Goal: Task Accomplishment & Management: Complete application form

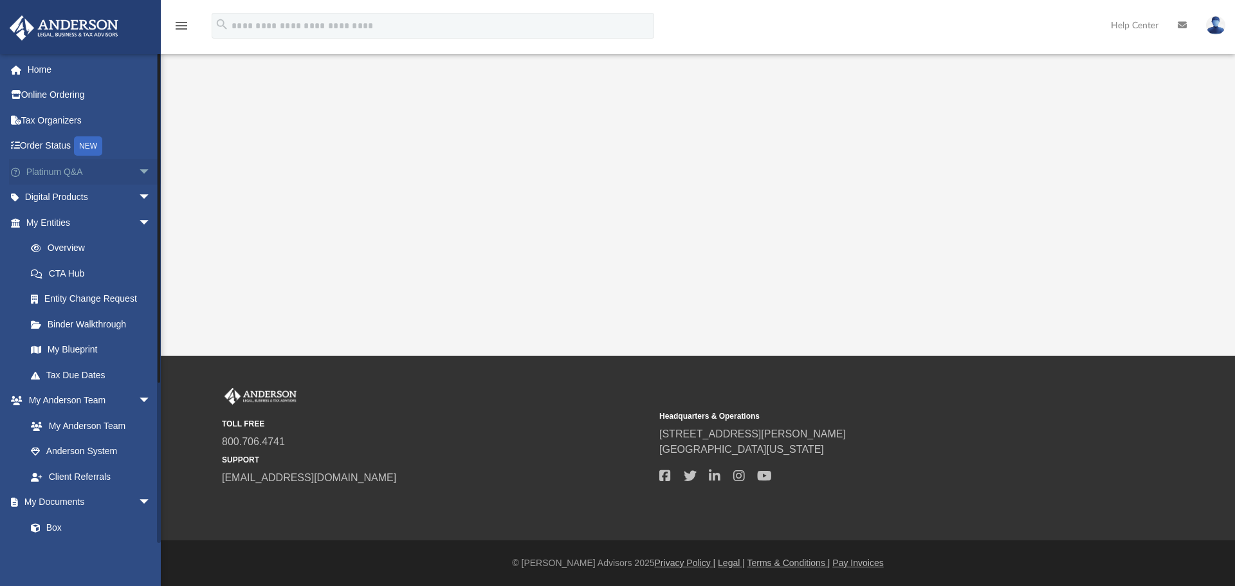
click at [138, 175] on span "arrow_drop_down" at bounding box center [151, 172] width 26 height 26
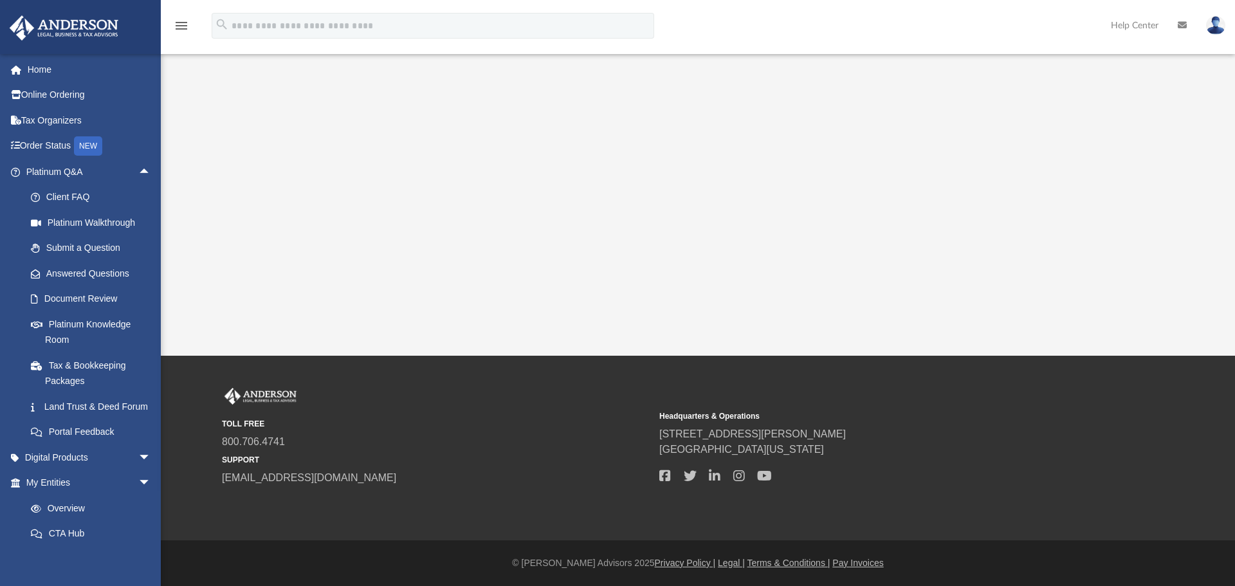
click at [1217, 32] on img at bounding box center [1215, 25] width 19 height 19
click at [991, 64] on link "My Profile" at bounding box center [1023, 60] width 129 height 26
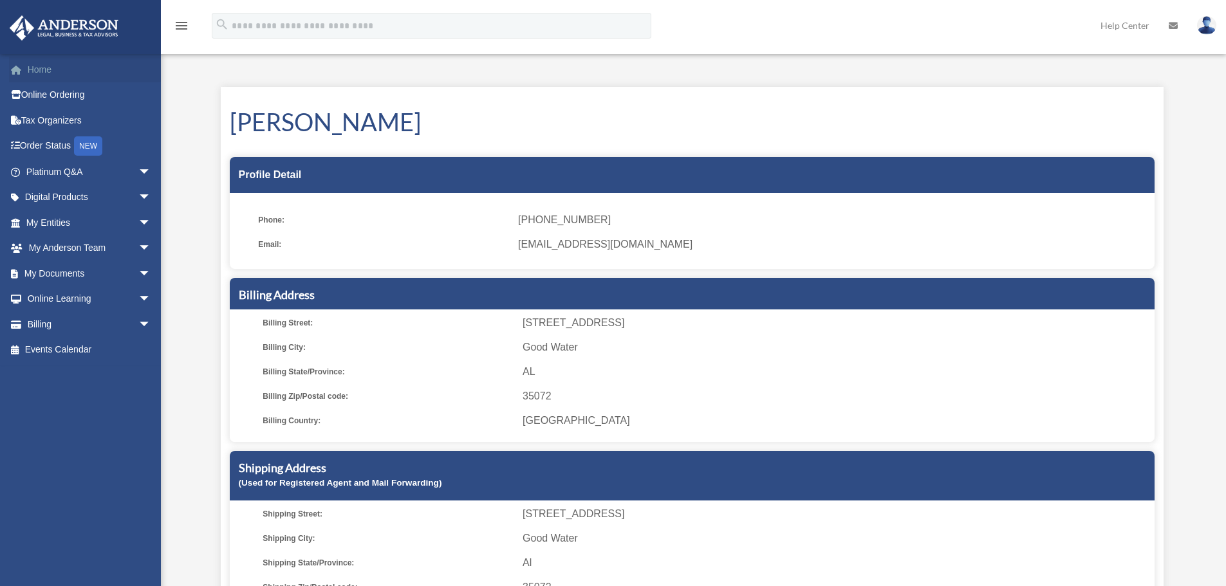
click at [84, 70] on link "Home" at bounding box center [89, 70] width 161 height 26
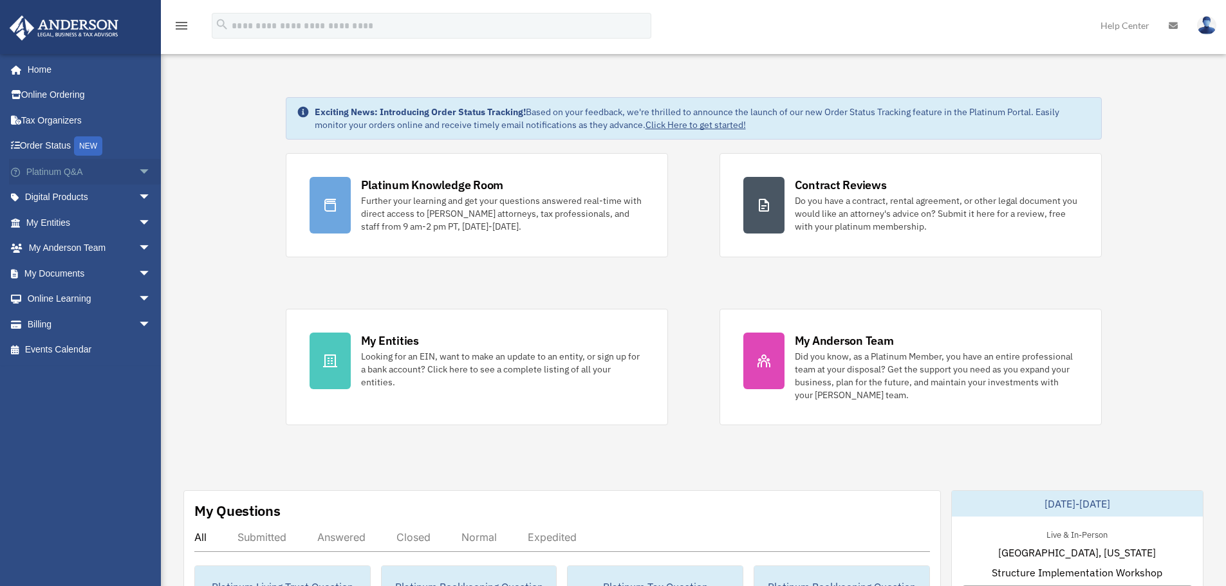
click at [138, 171] on span "arrow_drop_down" at bounding box center [151, 172] width 26 height 26
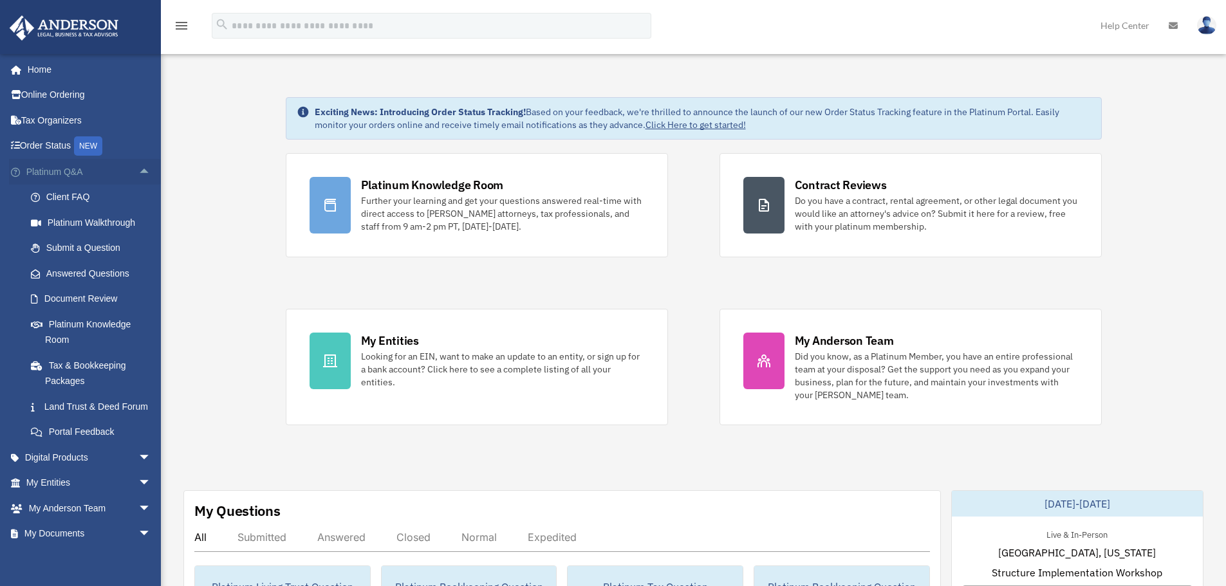
click at [138, 170] on span "arrow_drop_up" at bounding box center [151, 172] width 26 height 26
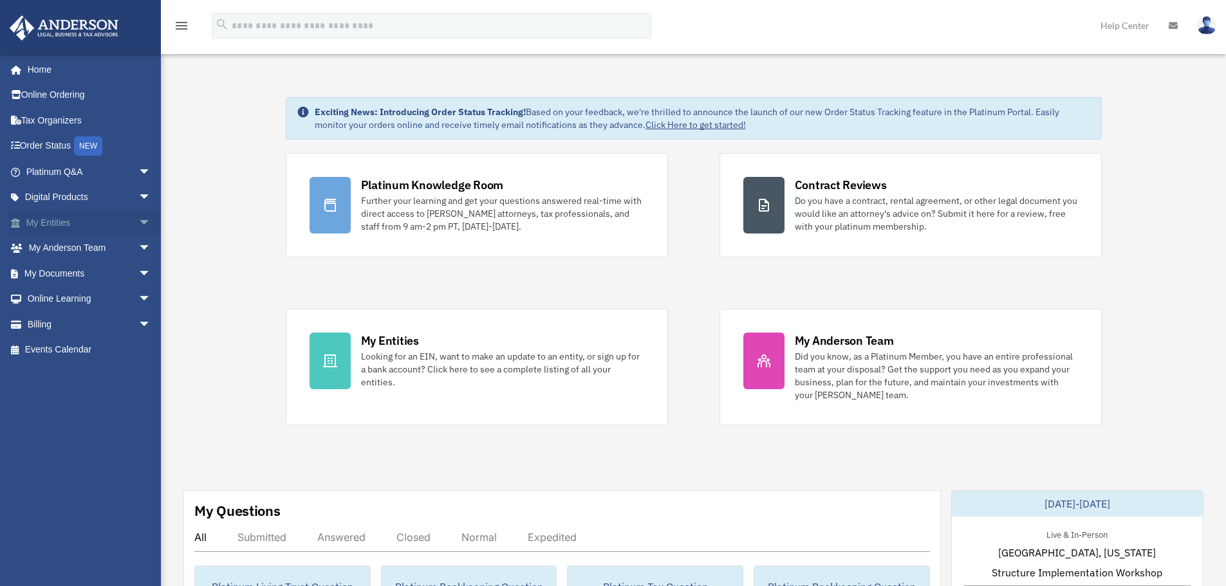
click at [94, 221] on link "My Entities arrow_drop_down" at bounding box center [89, 223] width 161 height 26
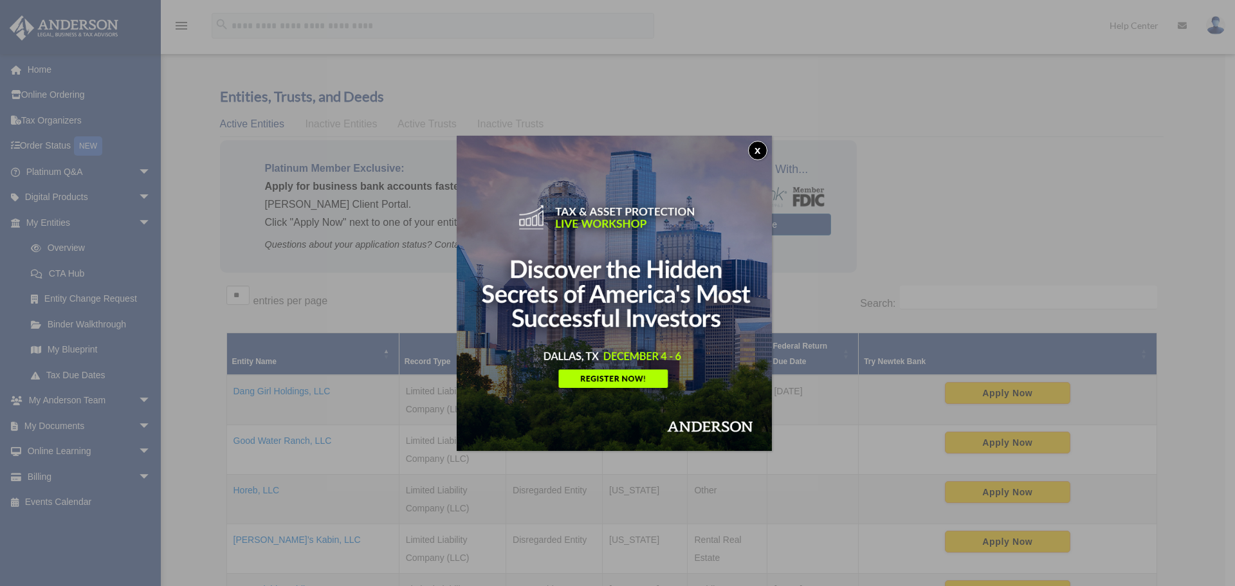
click at [761, 149] on button "x" at bounding box center [757, 150] width 19 height 19
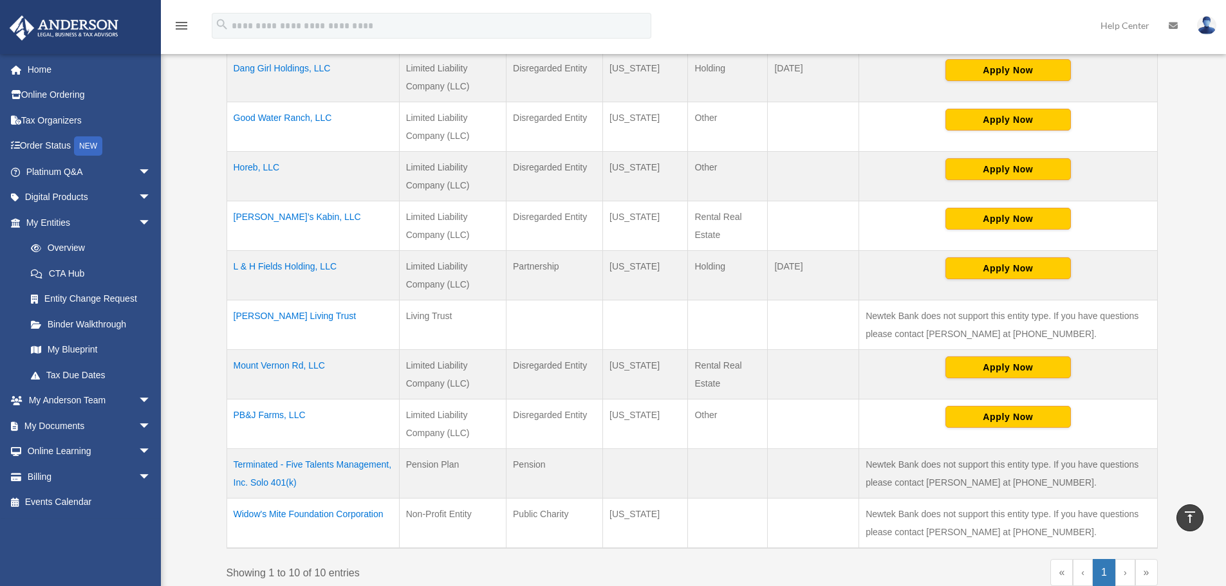
scroll to position [321, 0]
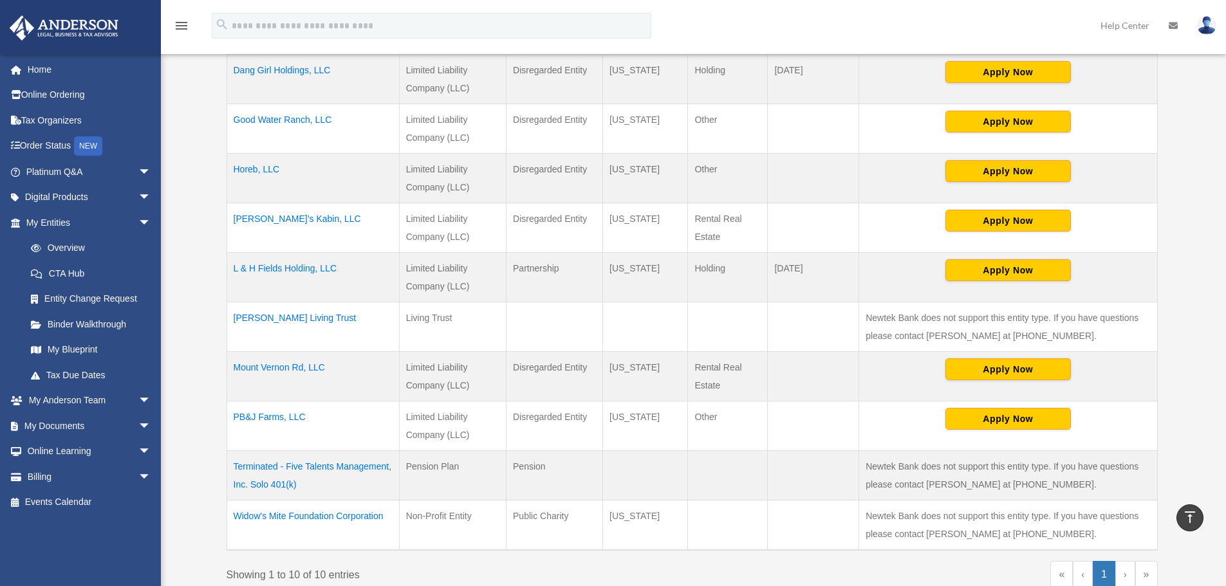
click at [289, 368] on td "Mount Vernon Rd, LLC" at bounding box center [312, 377] width 172 height 50
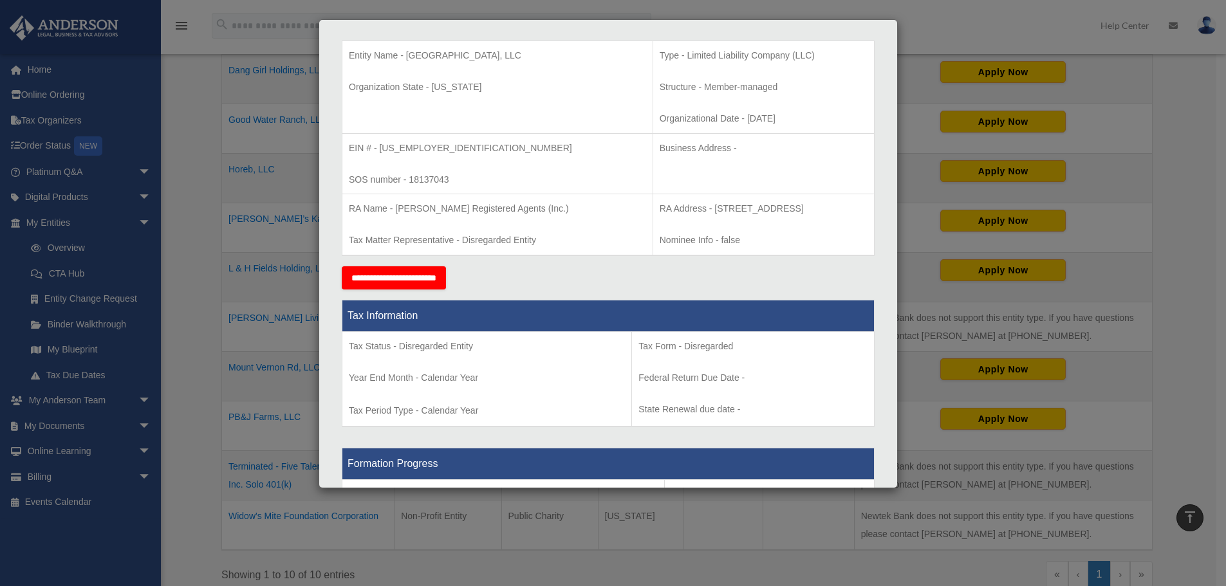
scroll to position [294, 0]
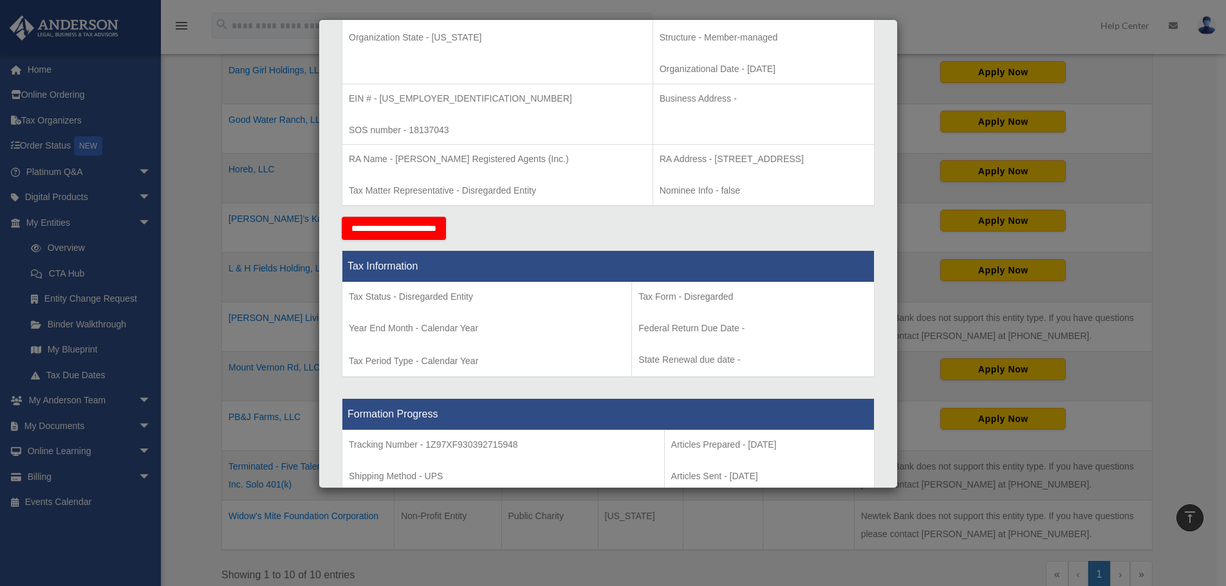
click at [446, 240] on input "**********" at bounding box center [394, 228] width 104 height 23
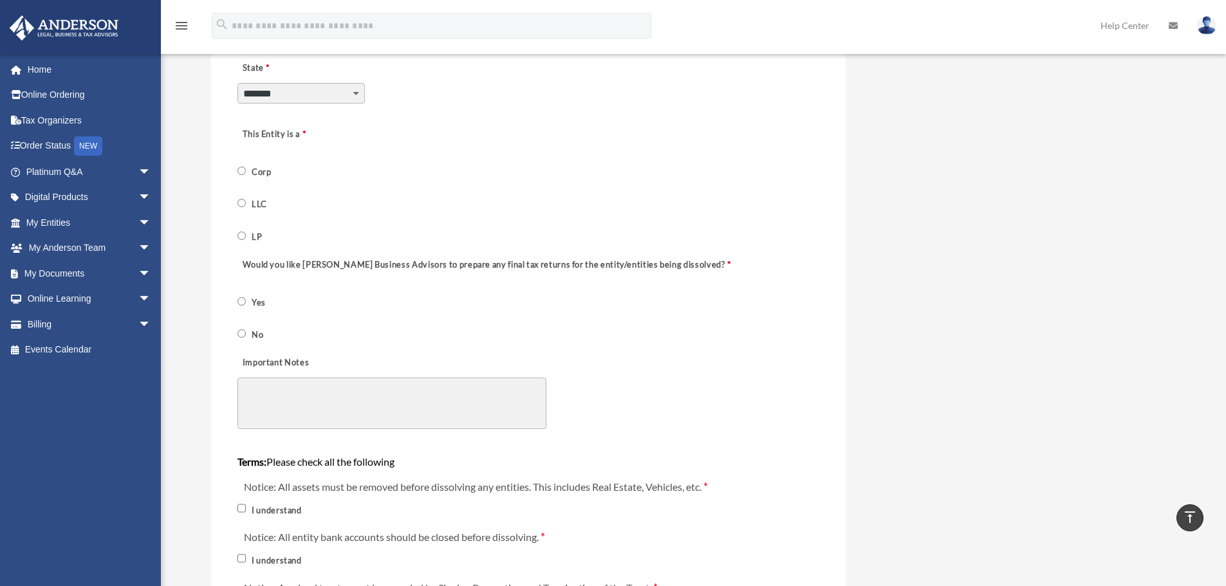
scroll to position [322, 0]
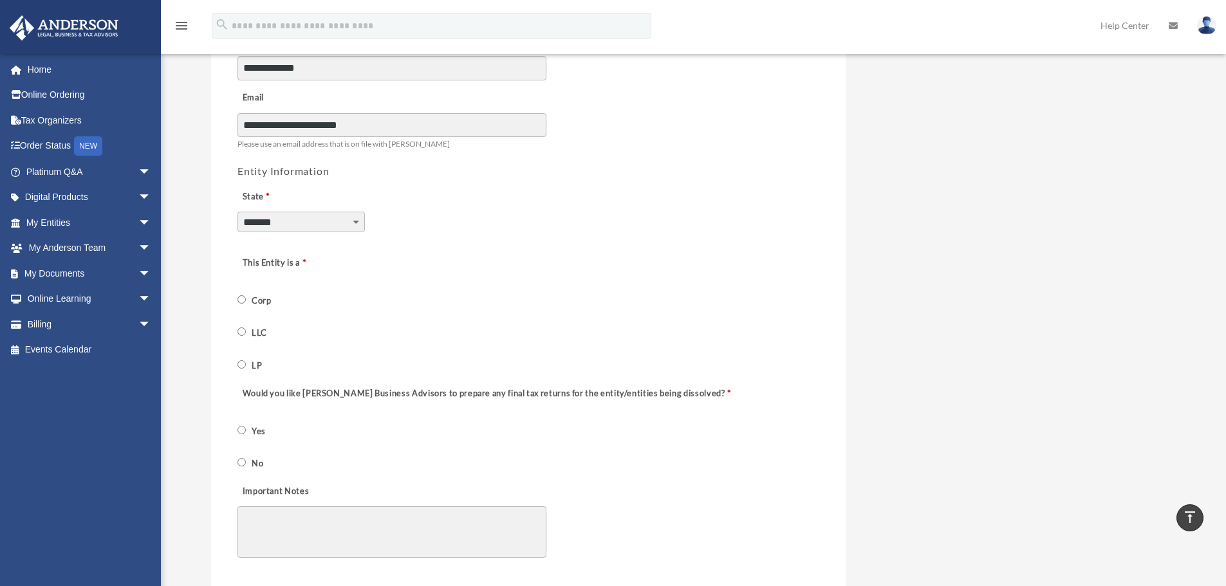
click at [246, 333] on span "LLC" at bounding box center [260, 332] width 46 height 22
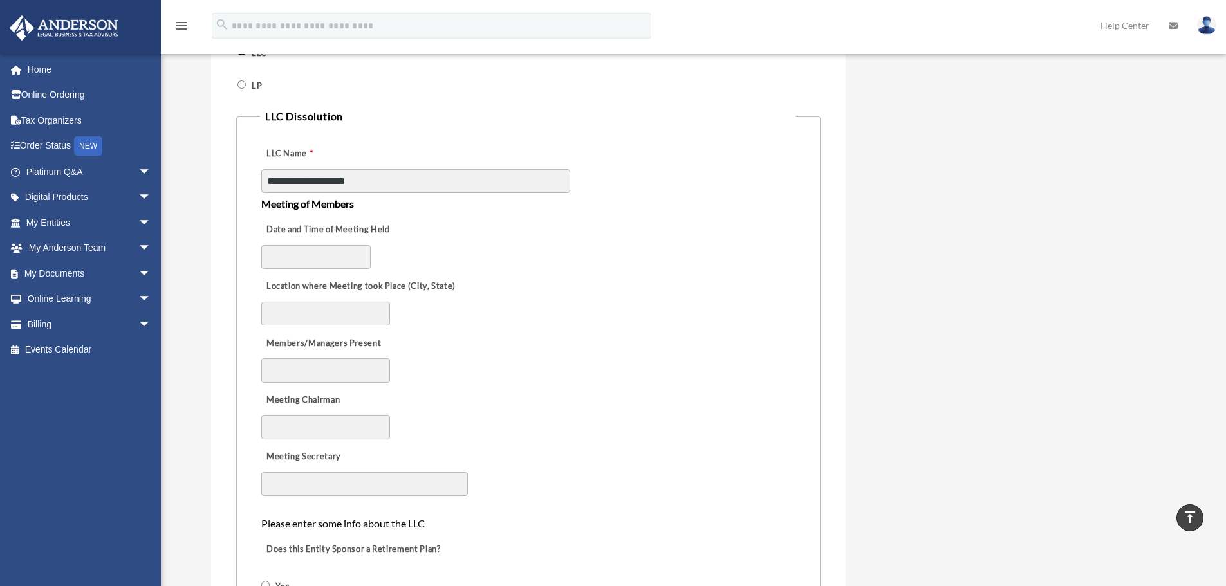
scroll to position [579, 0]
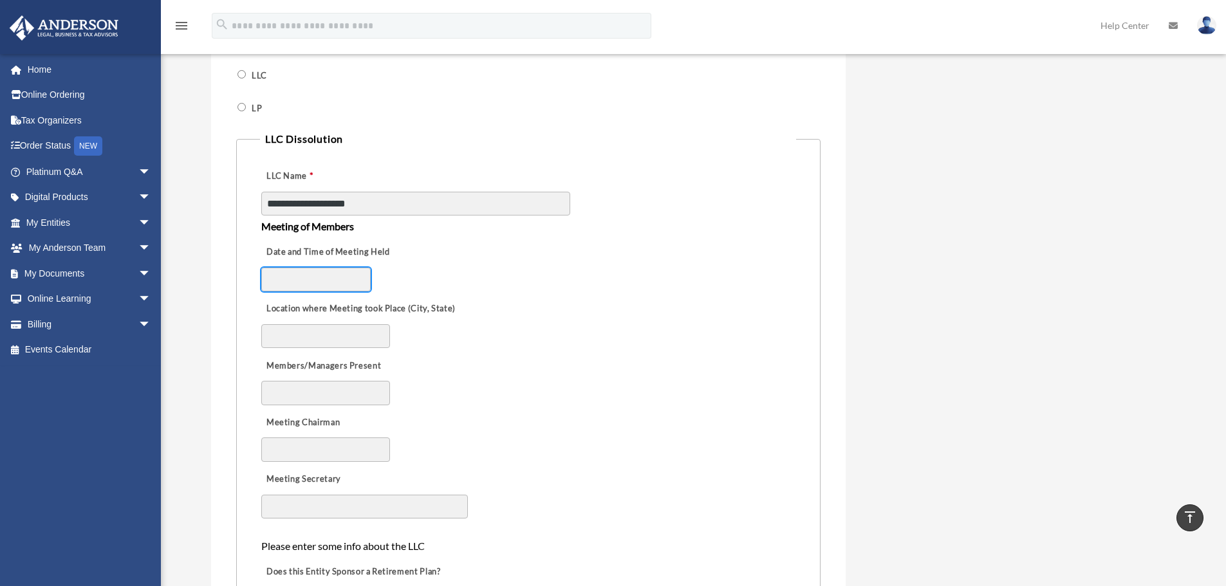
click at [353, 280] on input "Date and Time of Meeting Held" at bounding box center [315, 280] width 109 height 24
type input "**********"
click at [303, 330] on input "Location where Meeting took Place (City, State)" at bounding box center [325, 336] width 129 height 24
type input "**********"
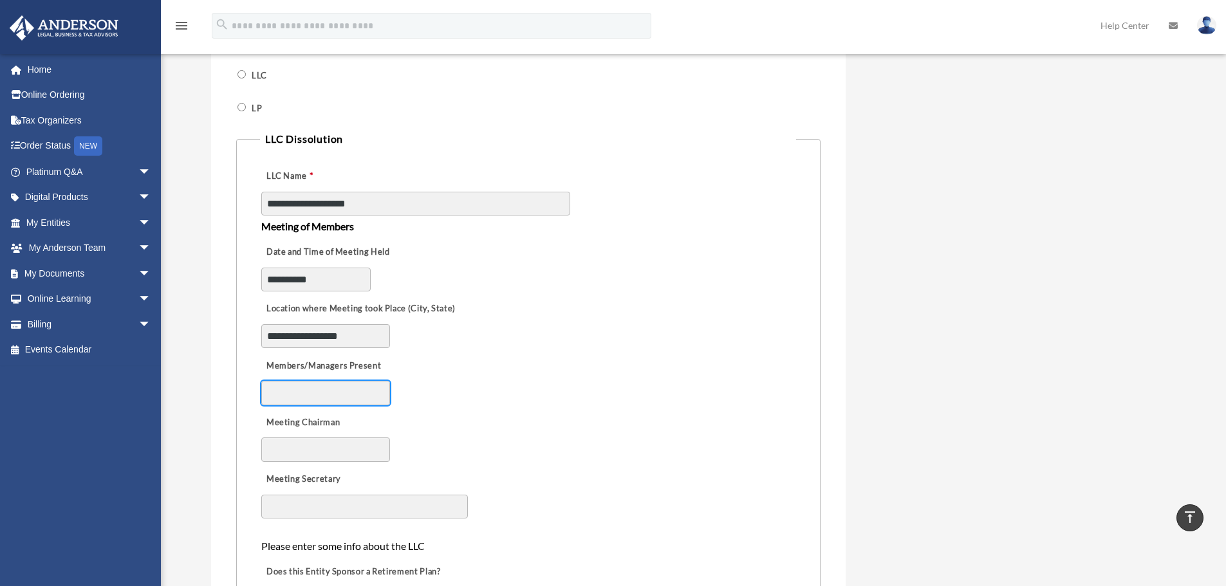
click at [338, 386] on input "Members/Managers Present" at bounding box center [325, 393] width 129 height 24
type input "***"
click at [343, 442] on input "Meeting Chairman" at bounding box center [325, 449] width 129 height 24
type input "**********"
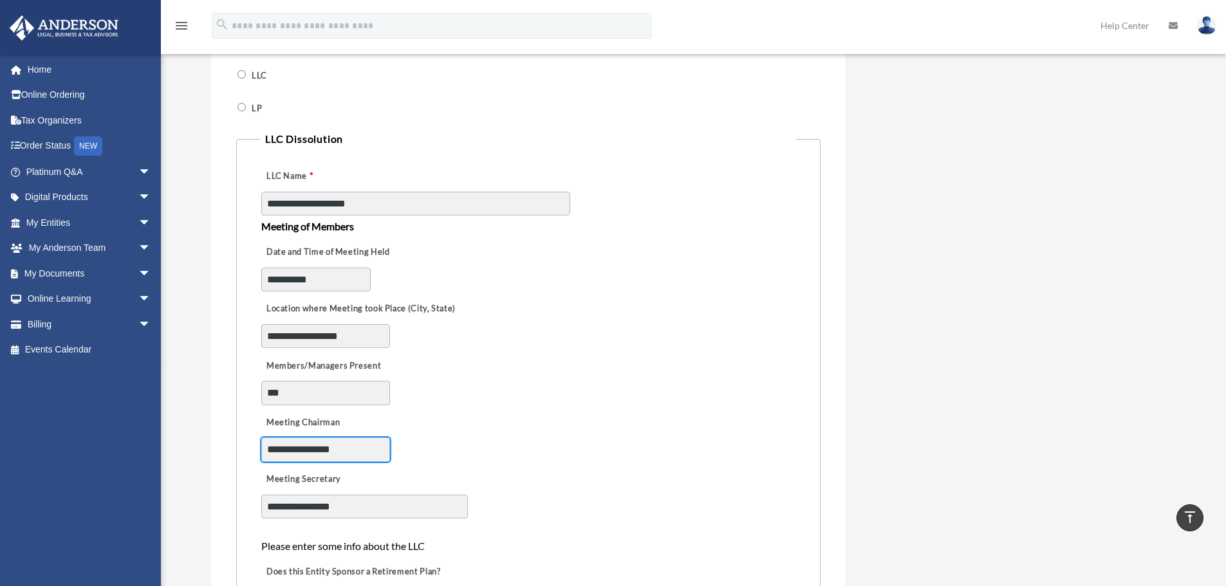
scroll to position [643, 0]
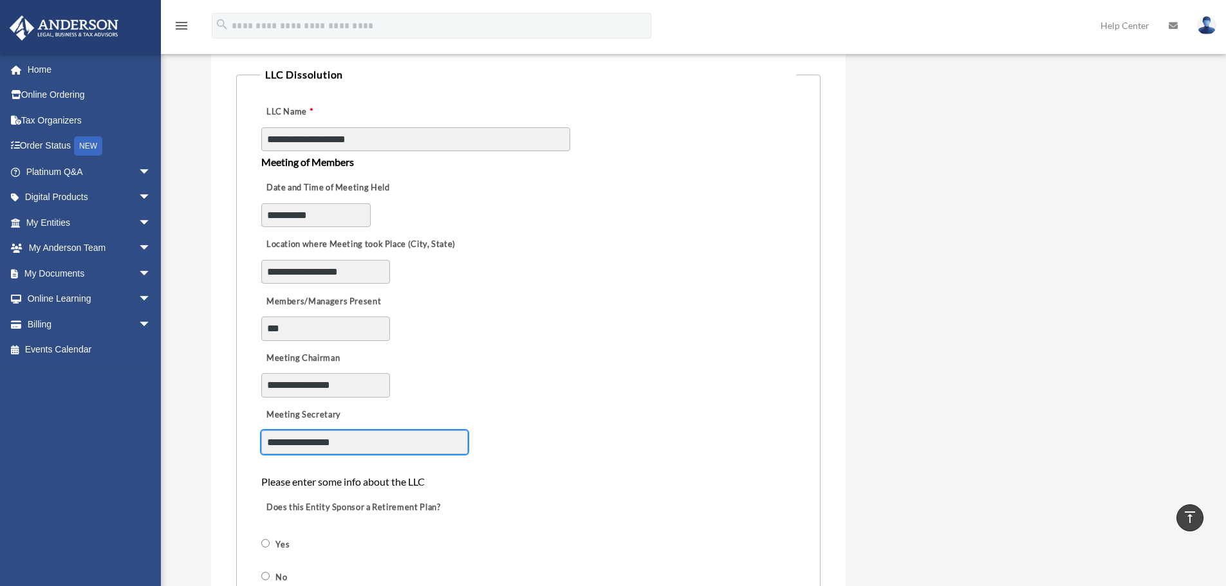
drag, startPoint x: 354, startPoint y: 444, endPoint x: 259, endPoint y: 441, distance: 95.2
click at [259, 441] on fieldset "**********" at bounding box center [528, 388] width 584 height 645
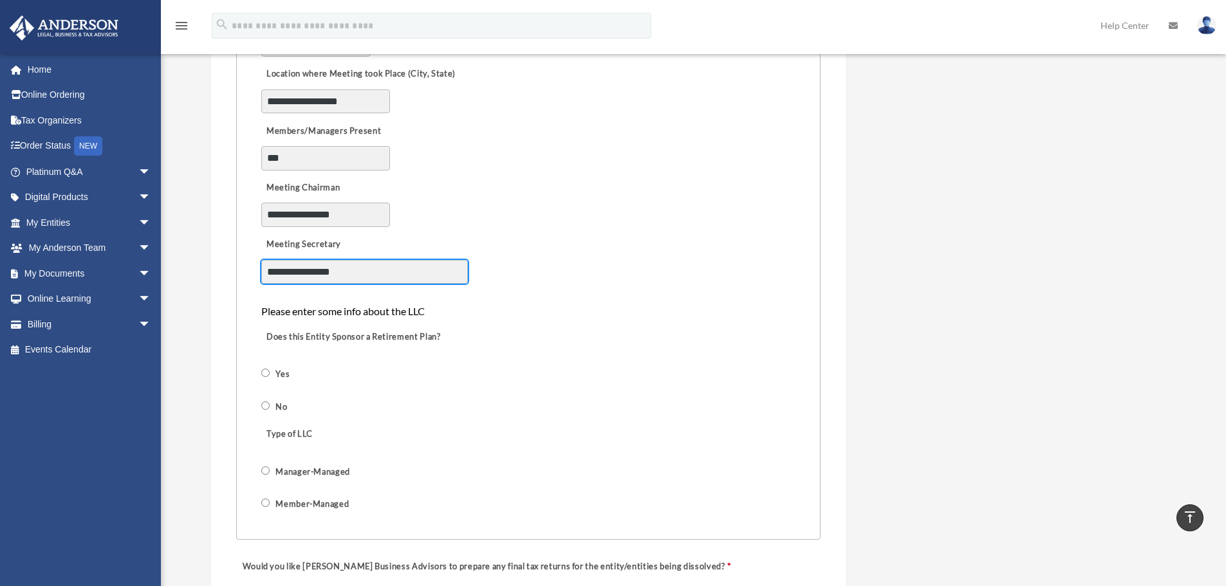
scroll to position [836, 0]
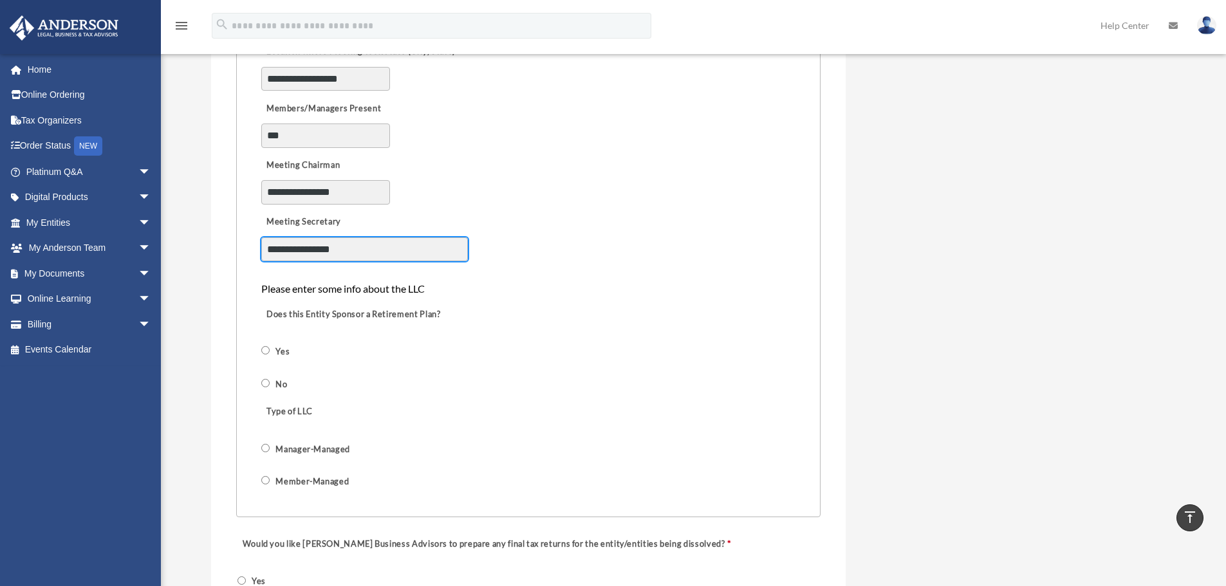
type input "**********"
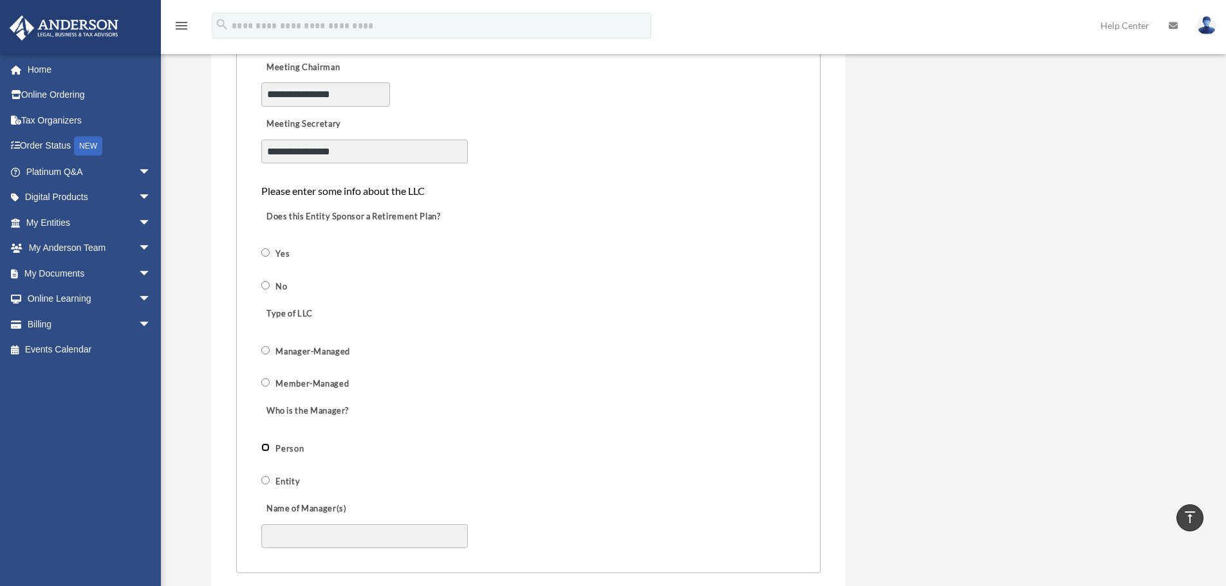
scroll to position [991, 0]
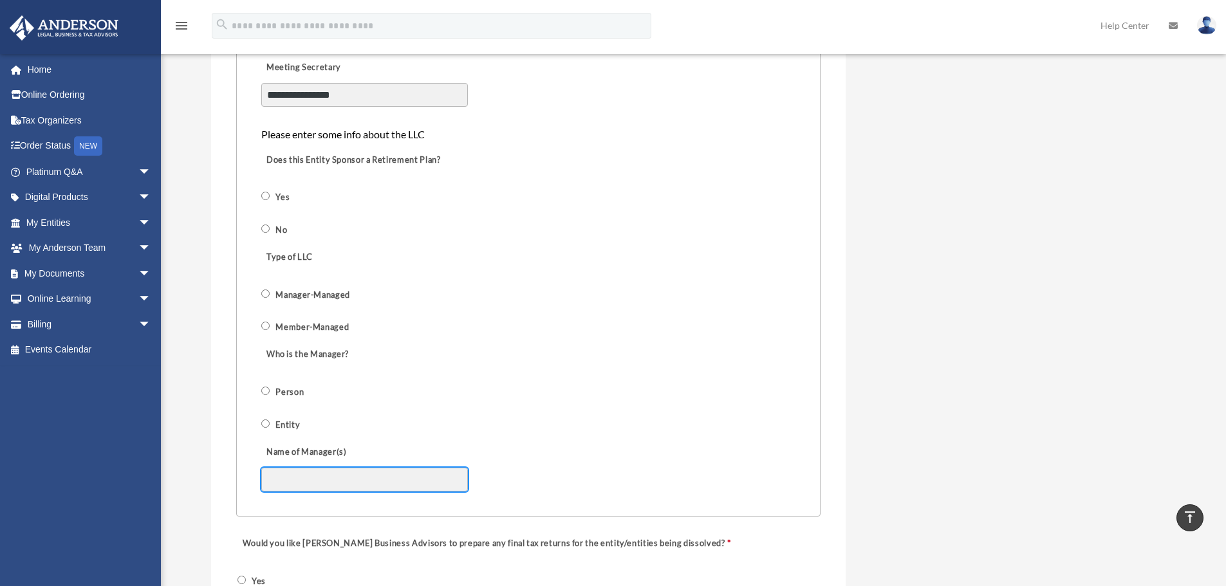
click at [342, 470] on input "Name of Manager(s)" at bounding box center [364, 480] width 207 height 24
type input "**********"
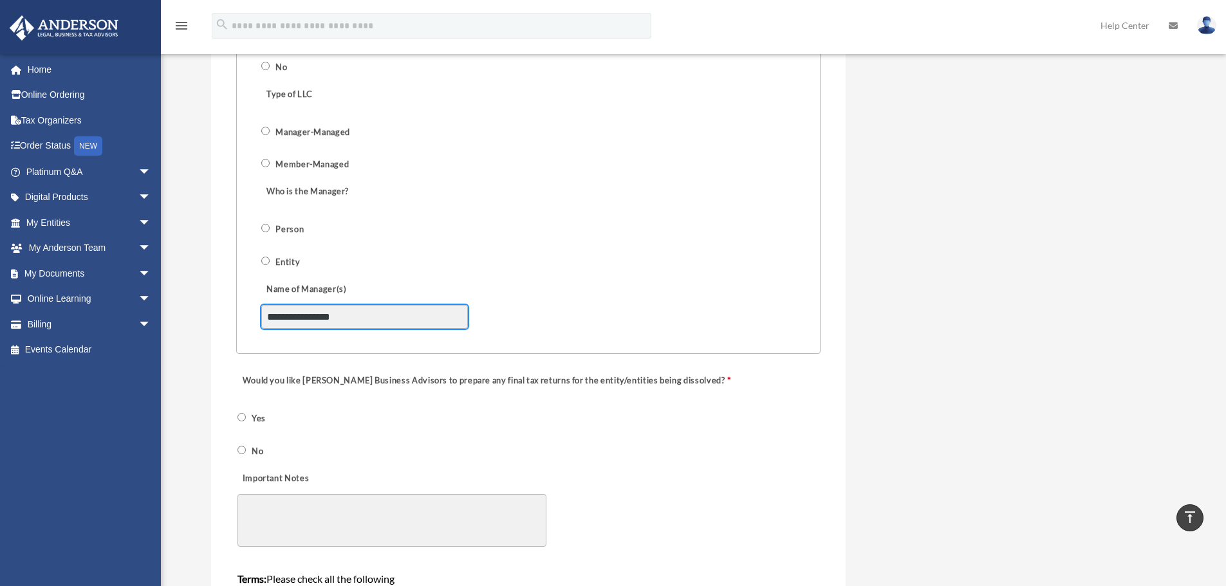
scroll to position [1248, 0]
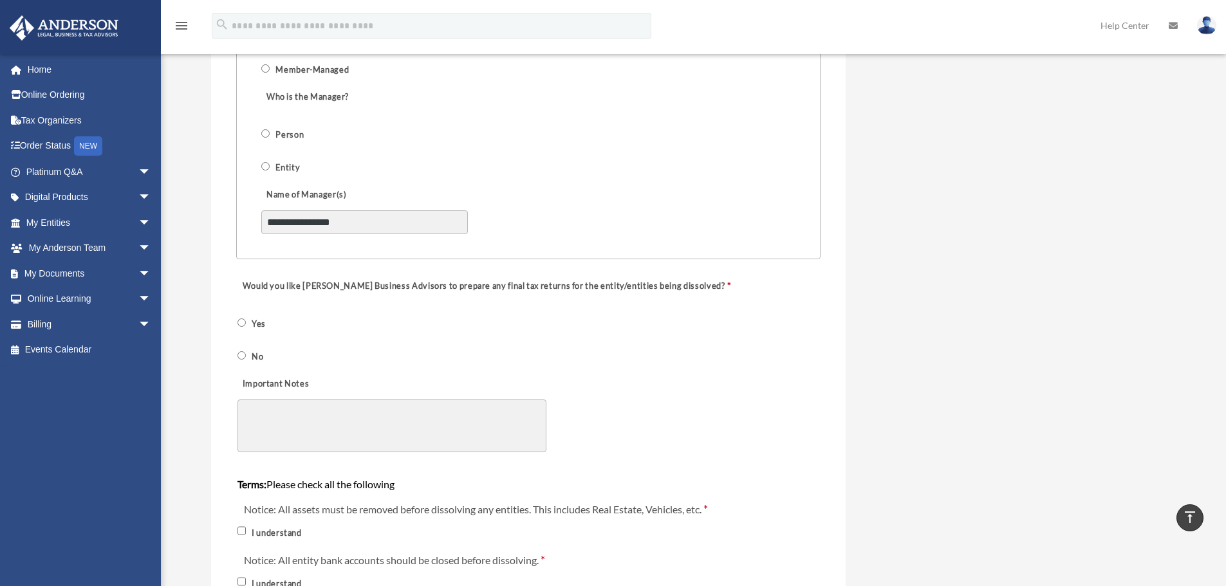
click at [236, 355] on div "Would you like Anderson Business Advisors to prepare any final tax returns for …" at bounding box center [528, 319] width 584 height 98
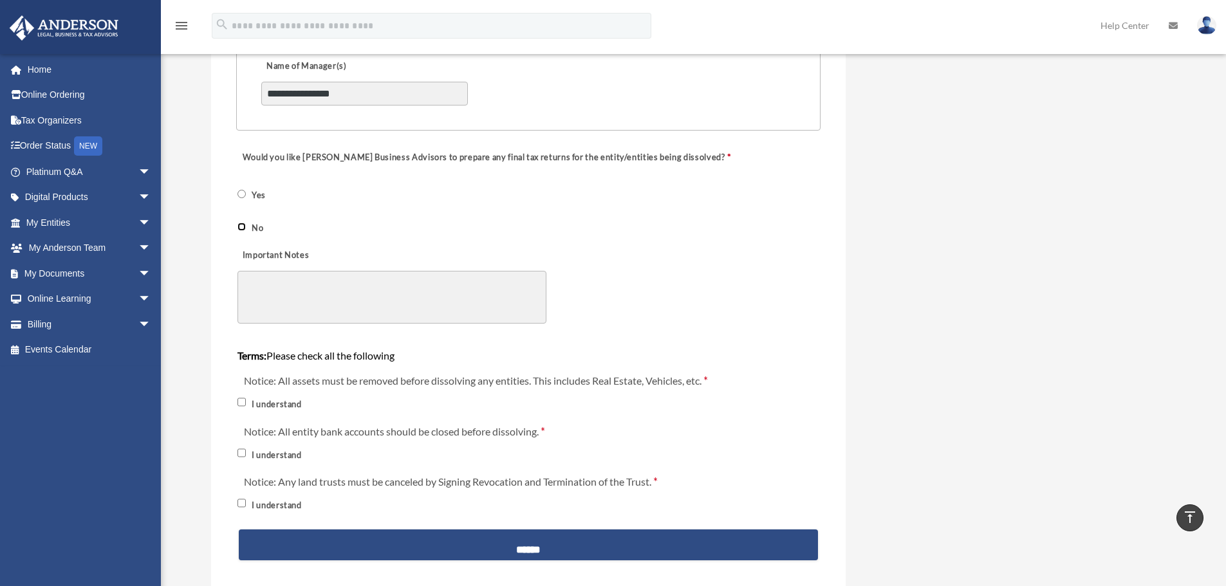
scroll to position [1441, 0]
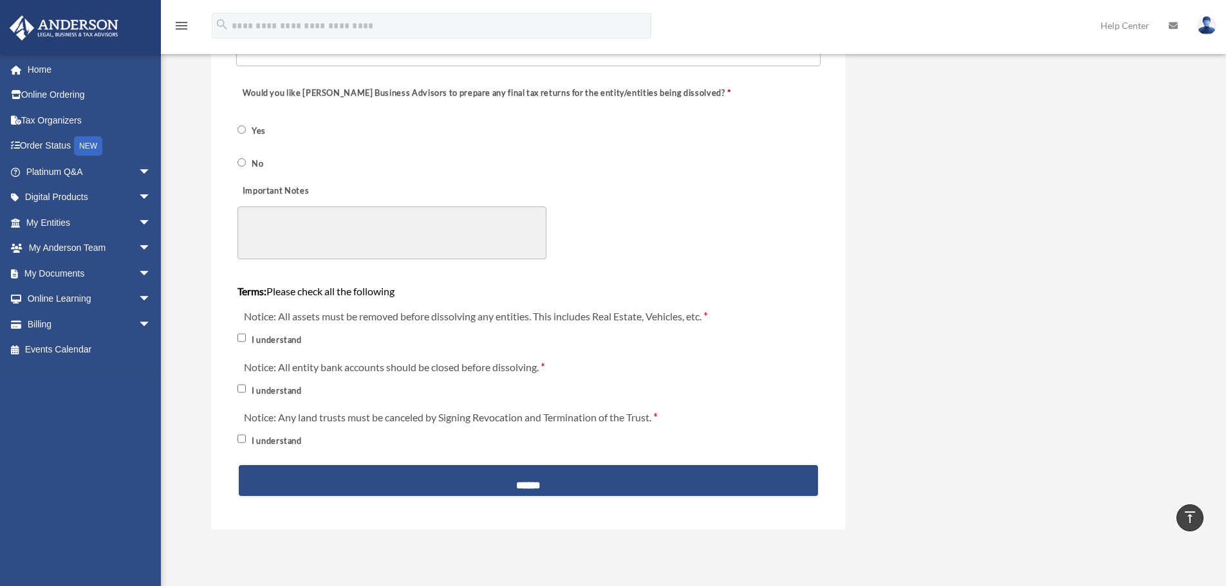
click at [340, 236] on textarea "Important Notes" at bounding box center [391, 233] width 309 height 53
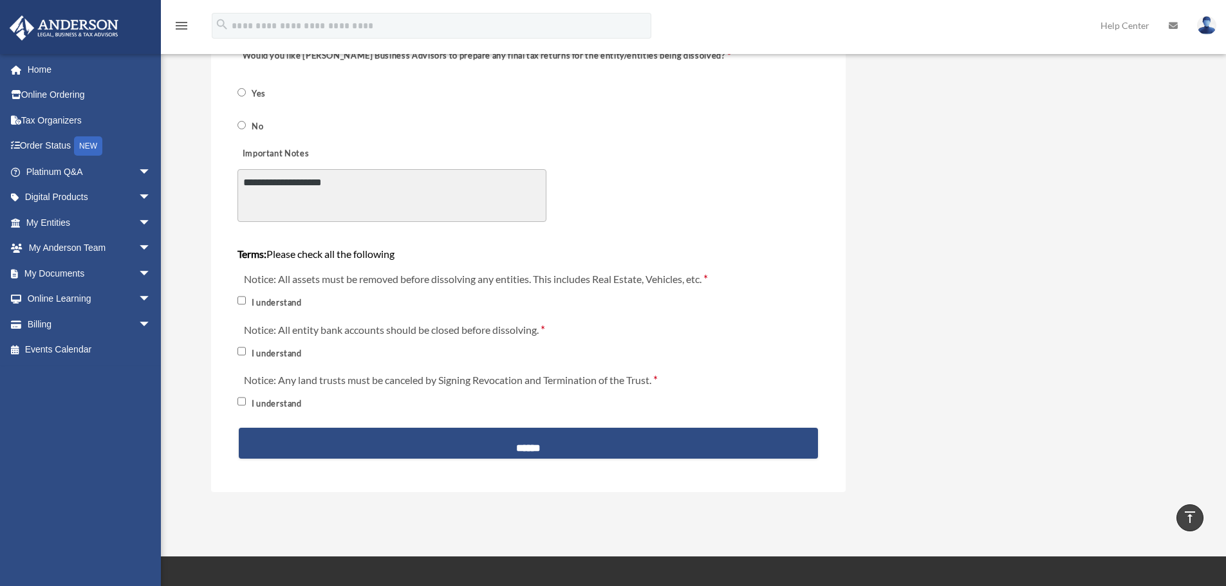
scroll to position [1480, 0]
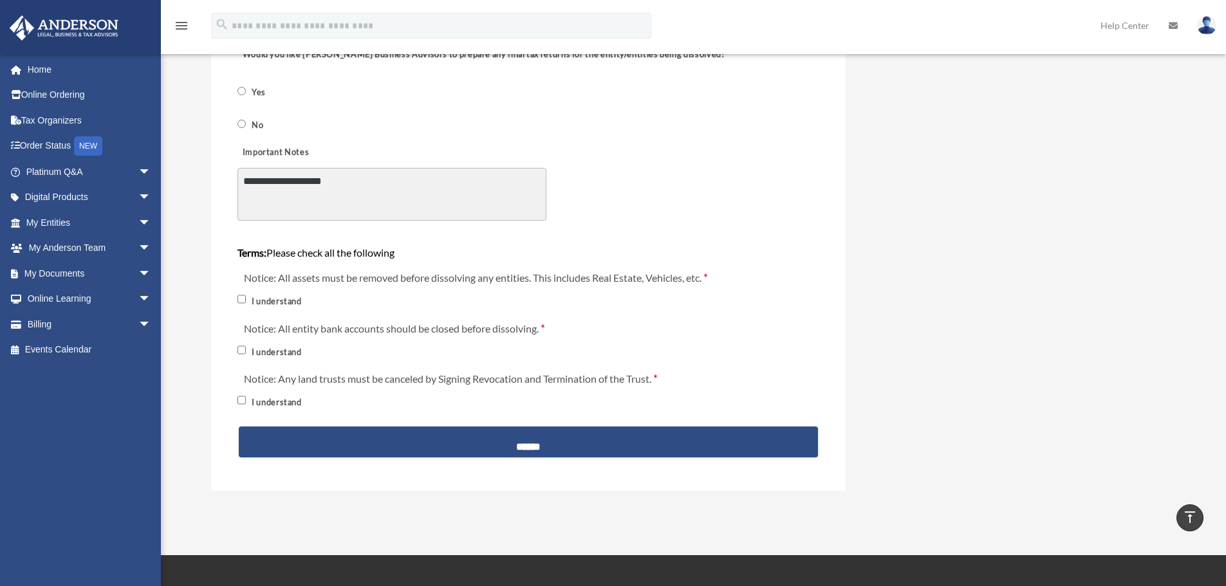
type textarea "**********"
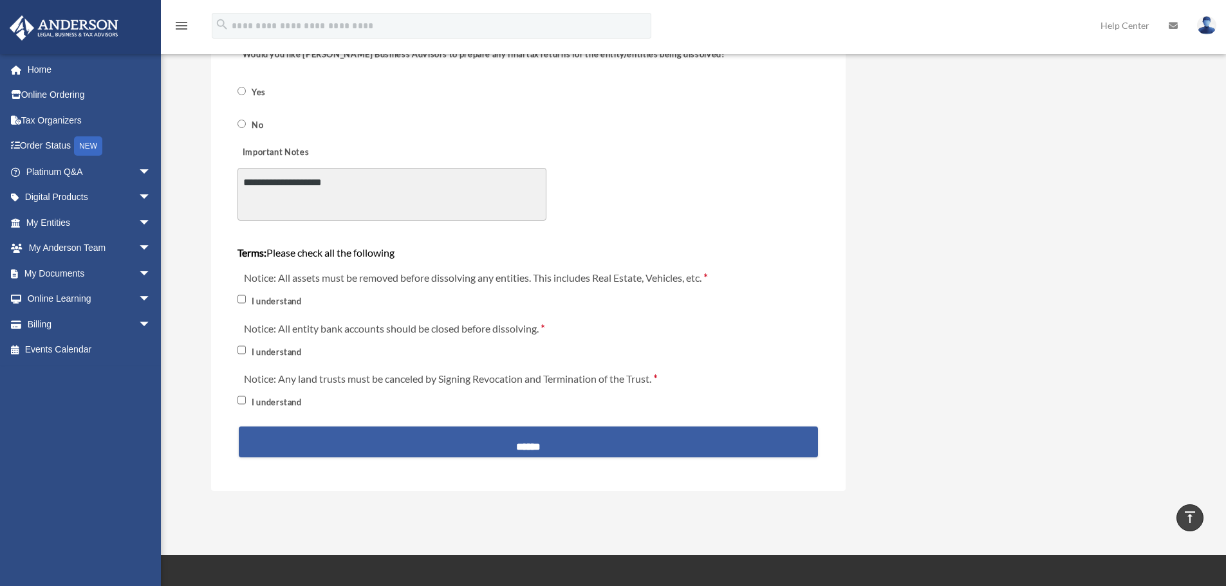
click at [529, 443] on input "******" at bounding box center [528, 442] width 579 height 31
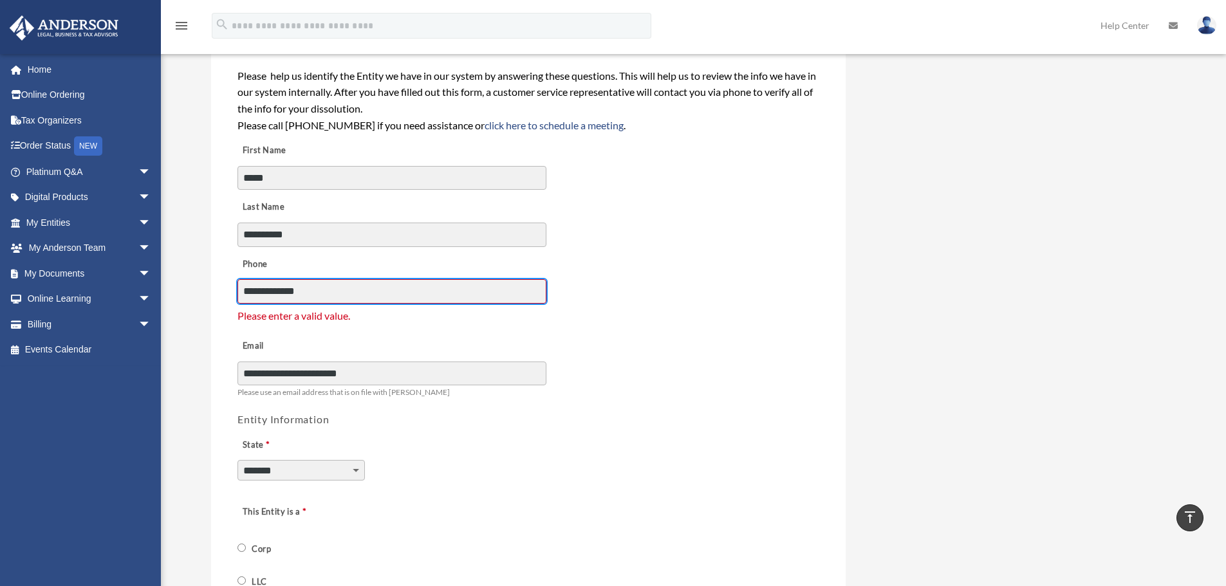
scroll to position [56, 0]
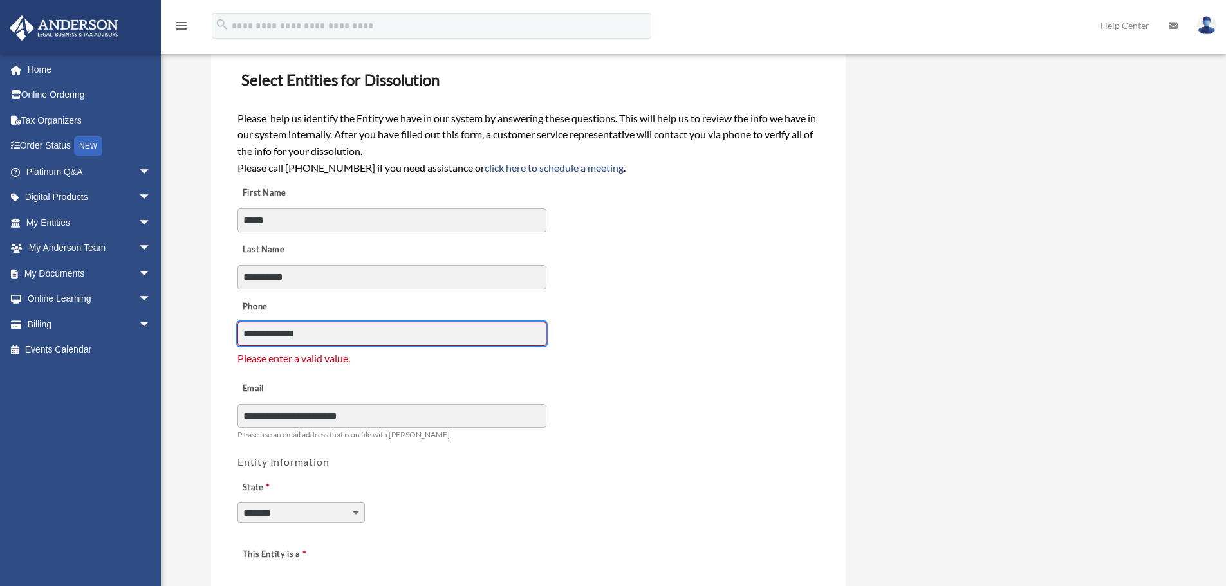
drag, startPoint x: 372, startPoint y: 336, endPoint x: 228, endPoint y: 335, distance: 144.1
type input "**********"
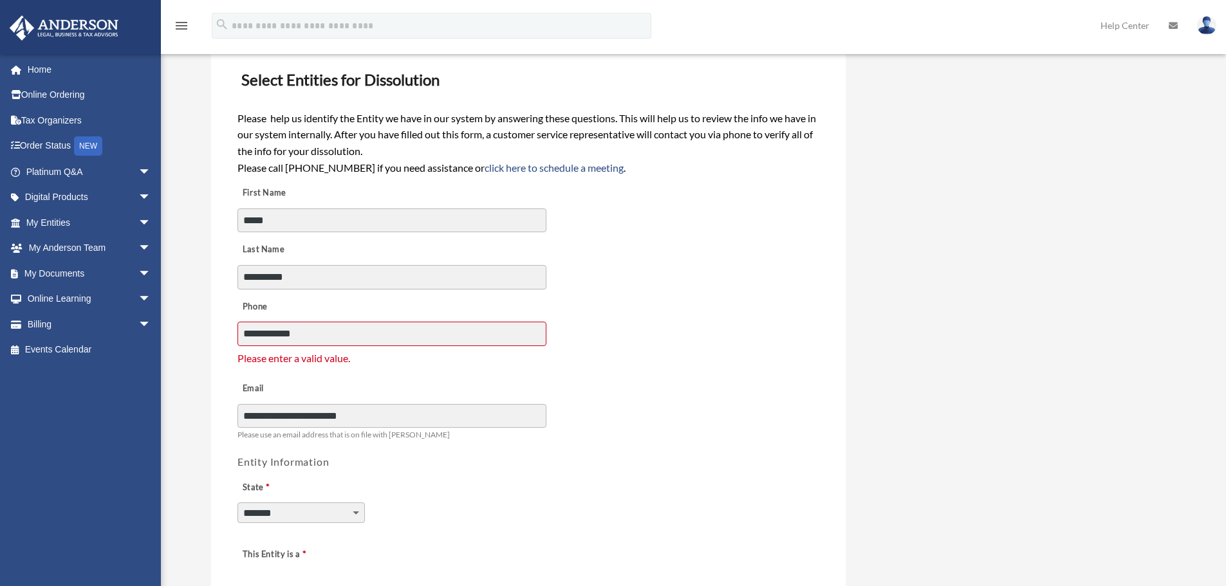
click at [438, 396] on div "**********" at bounding box center [528, 407] width 584 height 71
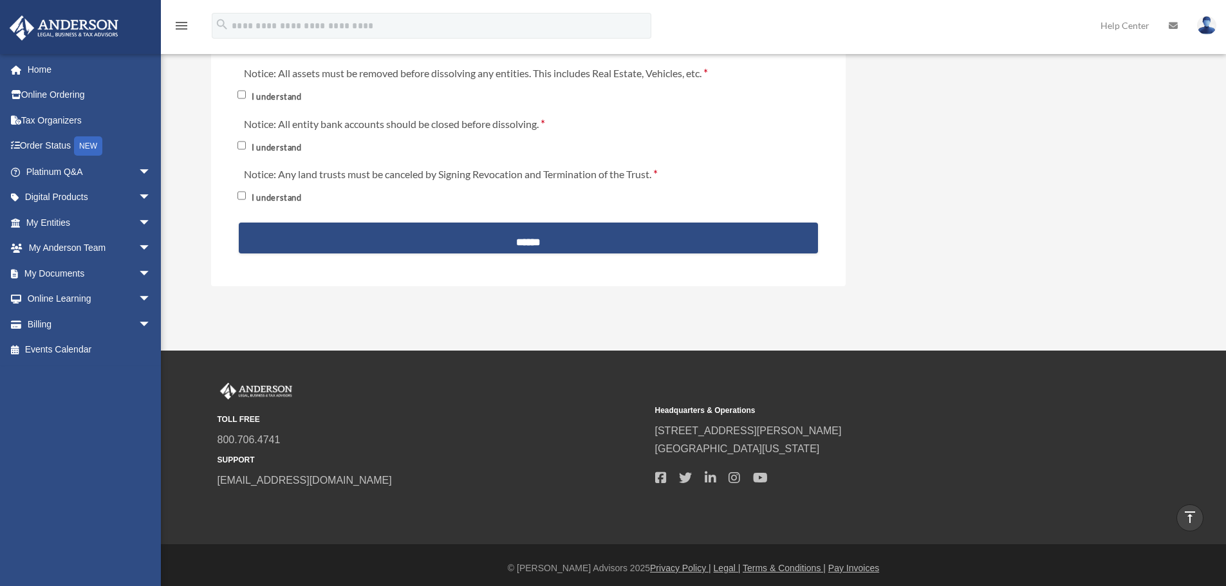
scroll to position [1715, 0]
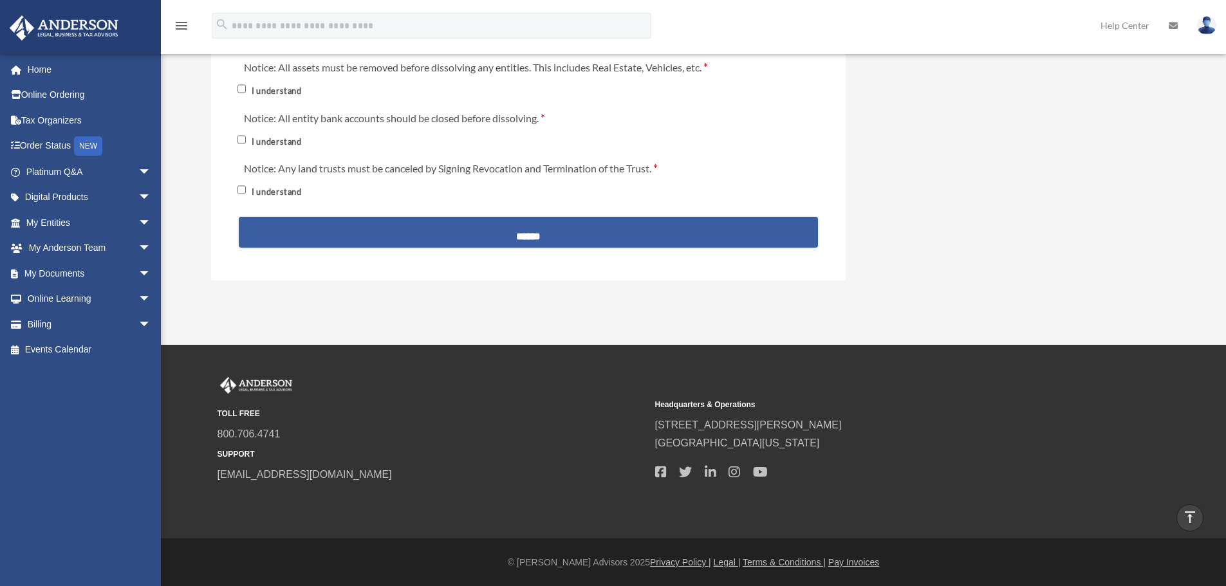
click at [540, 235] on input "******" at bounding box center [528, 232] width 579 height 31
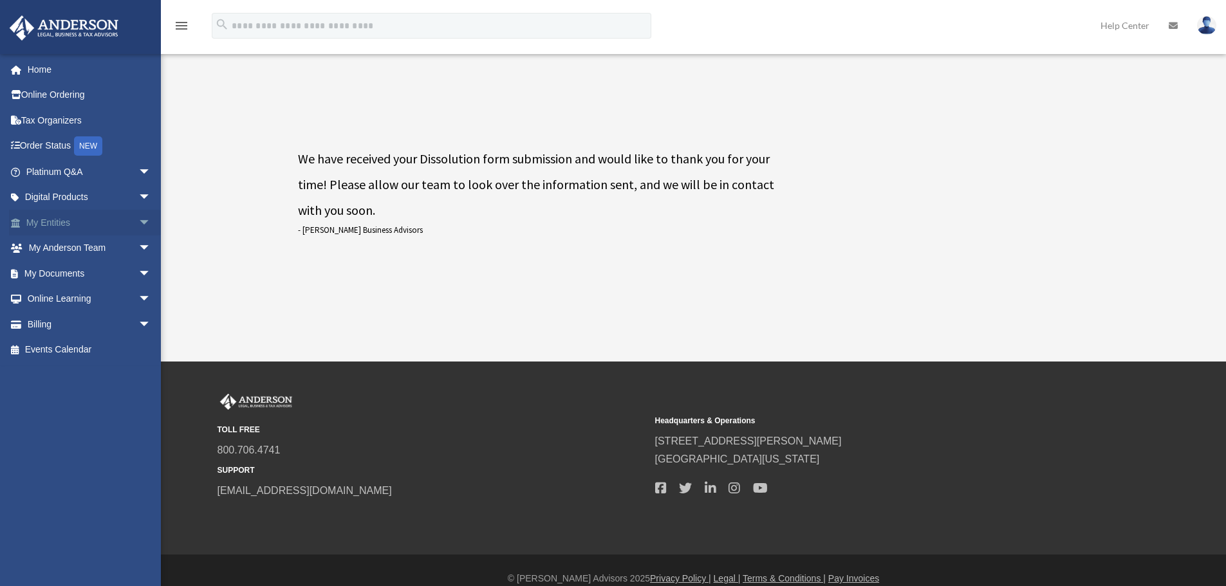
click at [138, 221] on span "arrow_drop_down" at bounding box center [151, 223] width 26 height 26
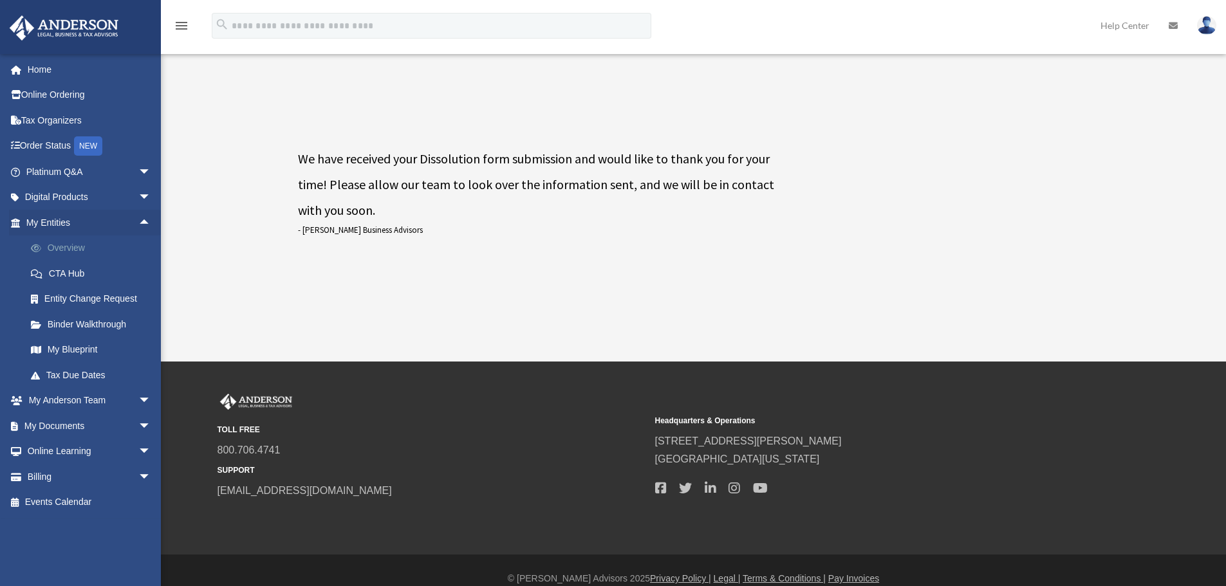
click at [99, 248] on link "Overview" at bounding box center [94, 248] width 152 height 26
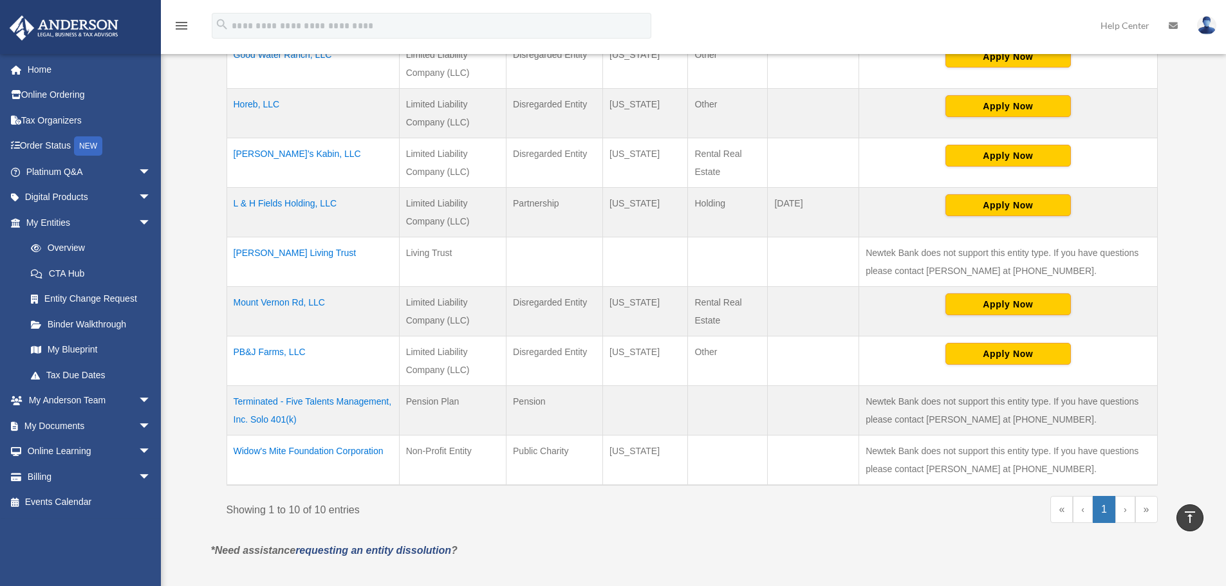
scroll to position [322, 0]
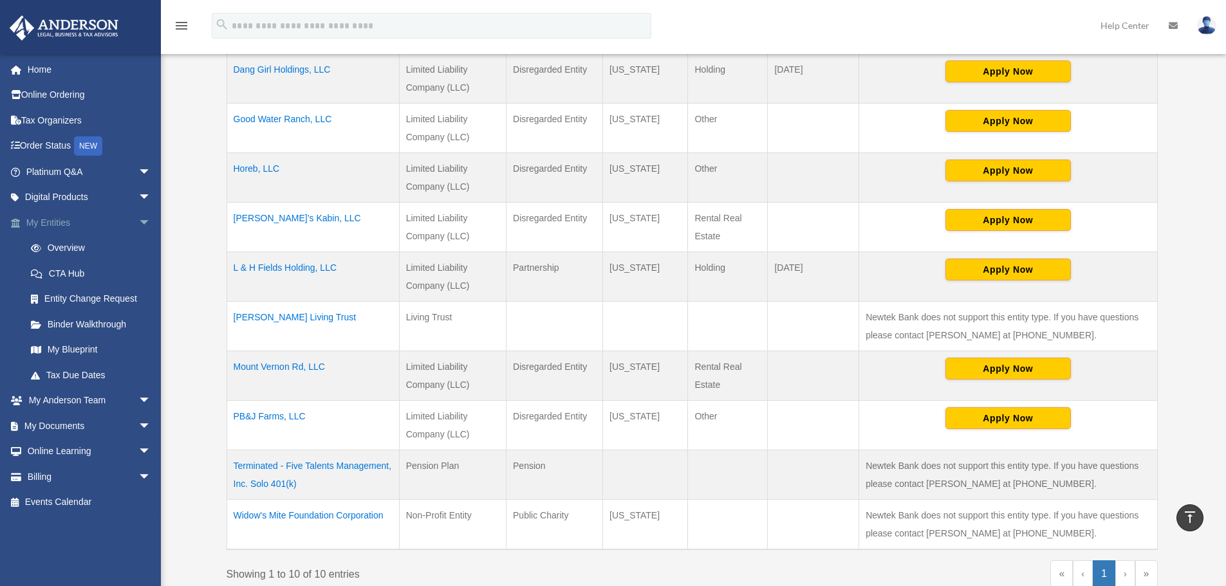
click at [138, 221] on span "arrow_drop_down" at bounding box center [151, 223] width 26 height 26
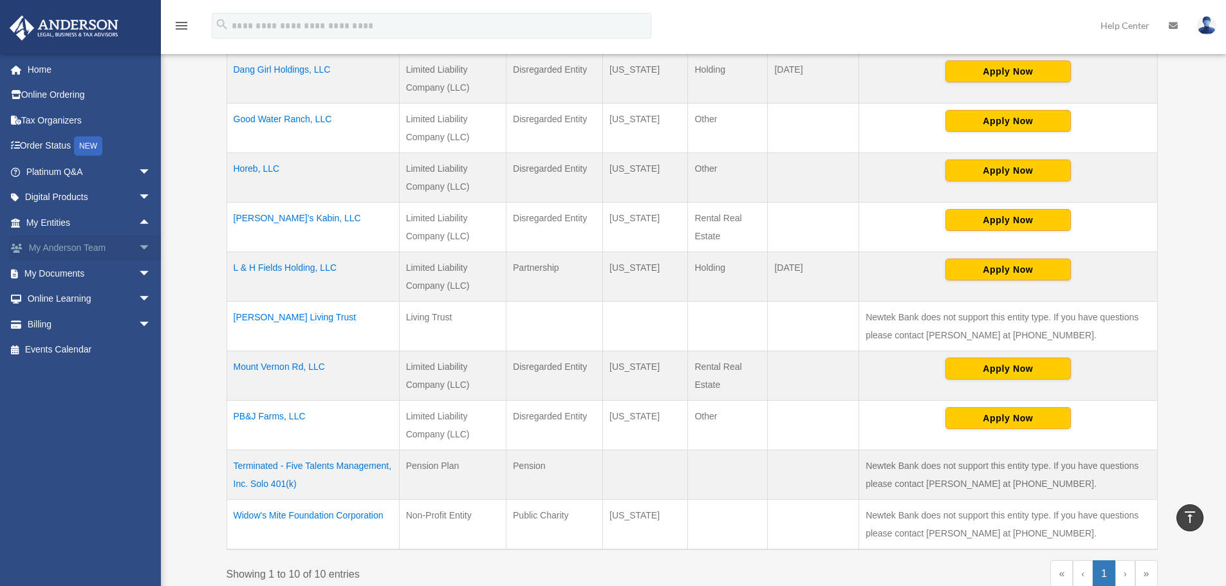
click at [138, 245] on span "arrow_drop_down" at bounding box center [151, 248] width 26 height 26
click at [74, 224] on link "My Entities arrow_drop_up" at bounding box center [89, 223] width 161 height 26
click at [138, 222] on span "arrow_drop_up" at bounding box center [151, 223] width 26 height 26
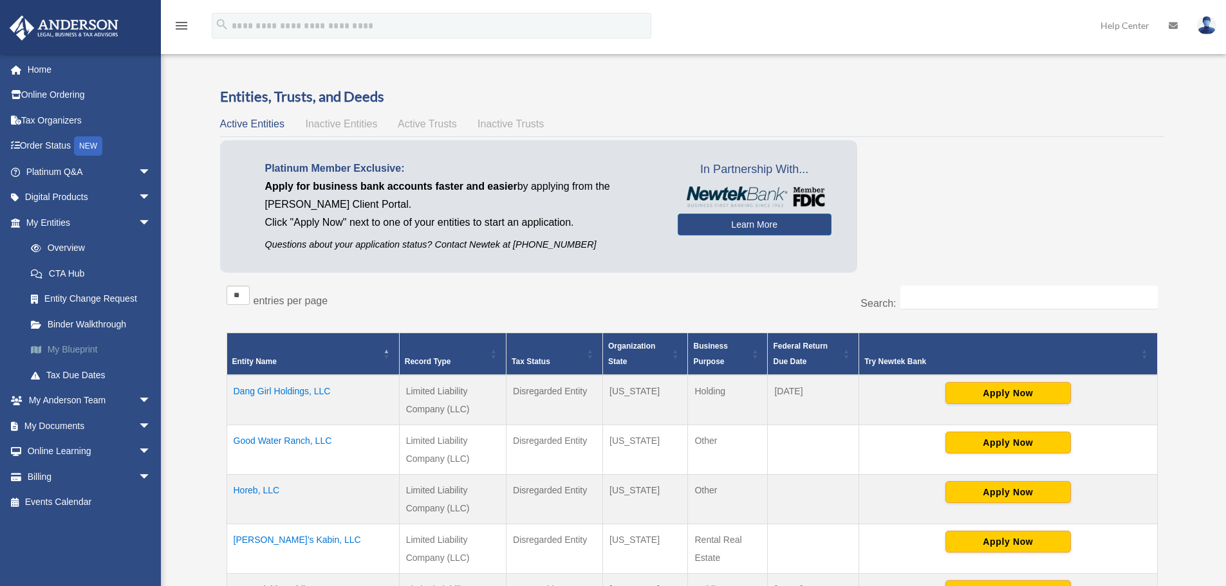
click at [88, 347] on link "My Blueprint" at bounding box center [94, 350] width 152 height 26
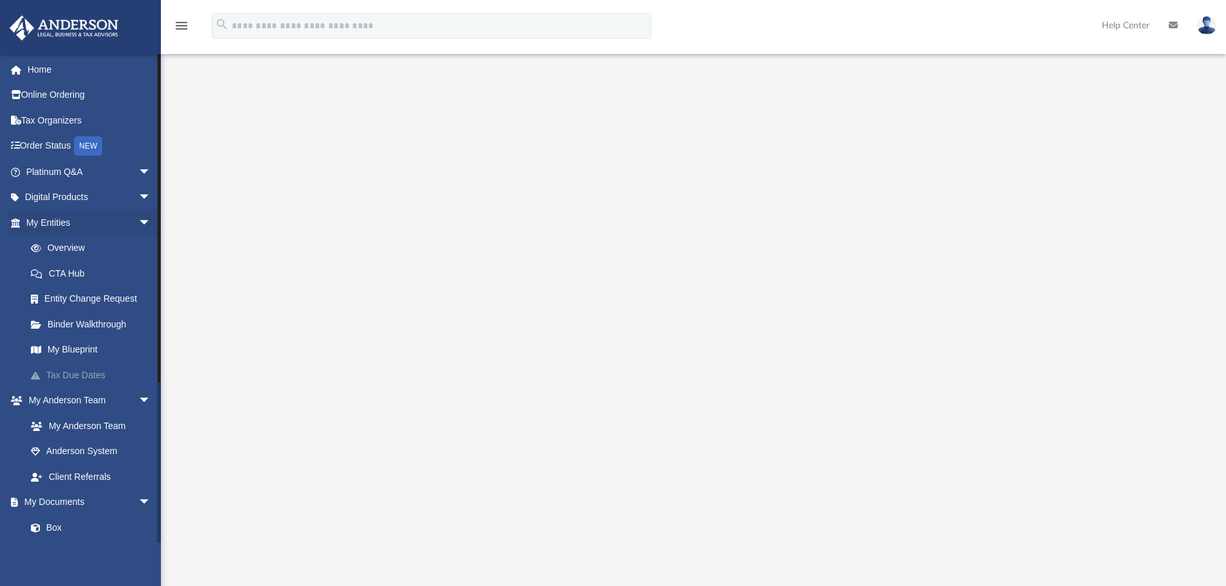
click at [79, 376] on link "Tax Due Dates" at bounding box center [94, 375] width 152 height 26
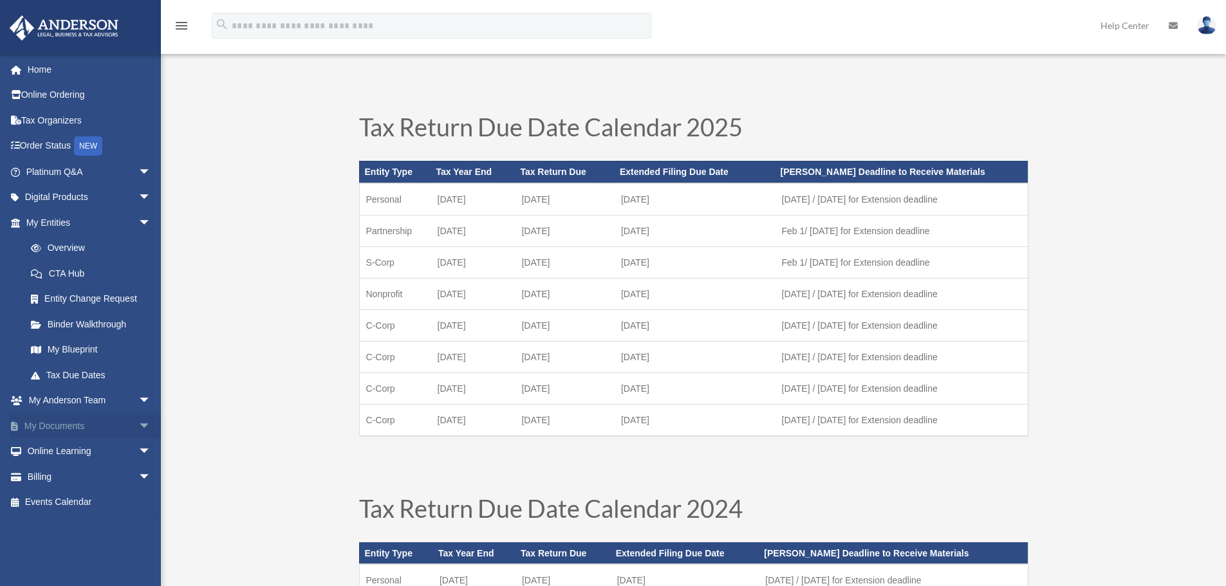
click at [138, 427] on span "arrow_drop_down" at bounding box center [151, 426] width 26 height 26
click at [138, 427] on span "arrow_drop_up" at bounding box center [151, 426] width 26 height 26
click at [138, 452] on span "arrow_drop_down" at bounding box center [151, 452] width 26 height 26
click at [138, 452] on span "arrow_drop_up" at bounding box center [151, 452] width 26 height 26
click at [50, 67] on link "Home" at bounding box center [89, 70] width 161 height 26
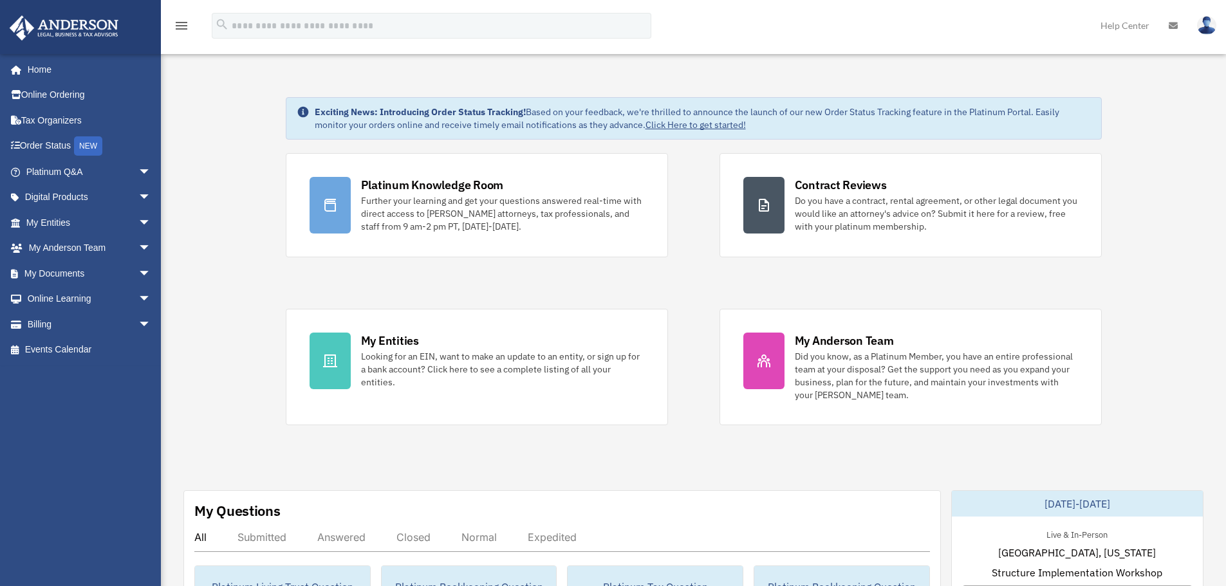
click at [1200, 27] on img at bounding box center [1206, 25] width 19 height 19
click at [1200, 26] on img at bounding box center [1206, 25] width 19 height 19
click at [1124, 27] on link "Help Center" at bounding box center [1124, 25] width 68 height 51
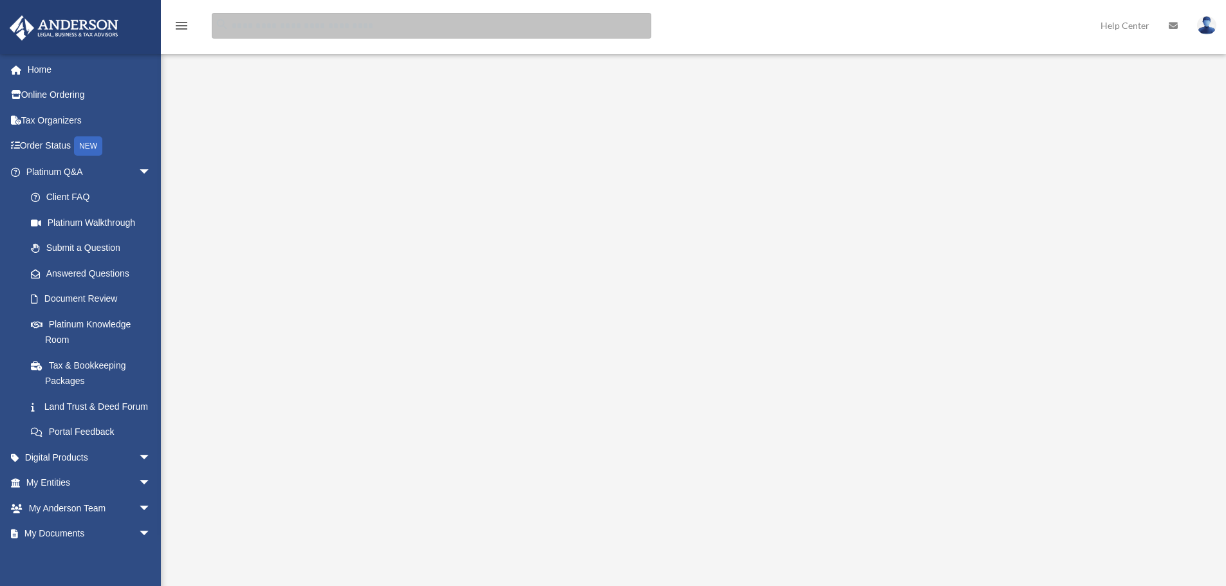
click at [571, 28] on input "search" at bounding box center [431, 26] width 439 height 26
type input "**********"
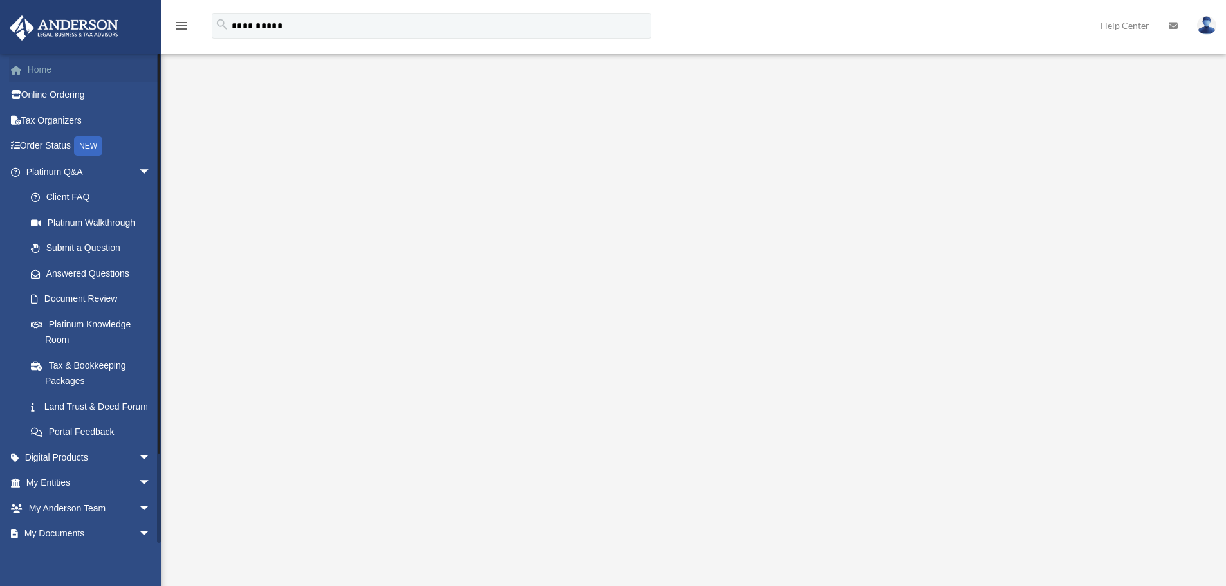
click at [64, 71] on link "Home" at bounding box center [89, 70] width 161 height 26
click at [43, 71] on link "Home" at bounding box center [89, 70] width 161 height 26
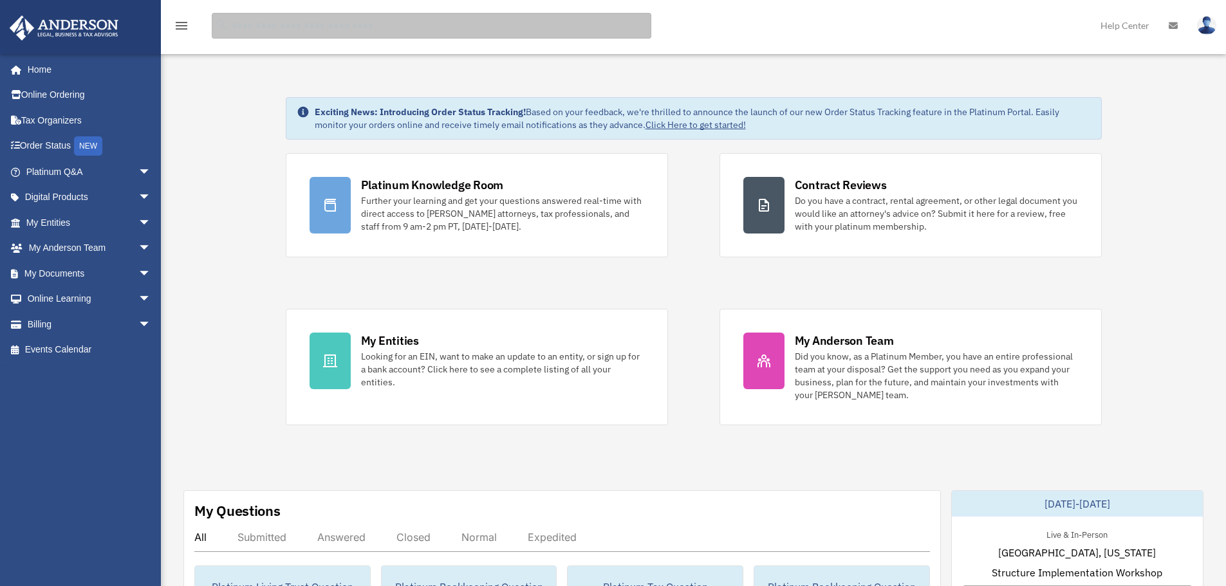
click at [311, 24] on input "search" at bounding box center [431, 26] width 439 height 26
type input "**********"
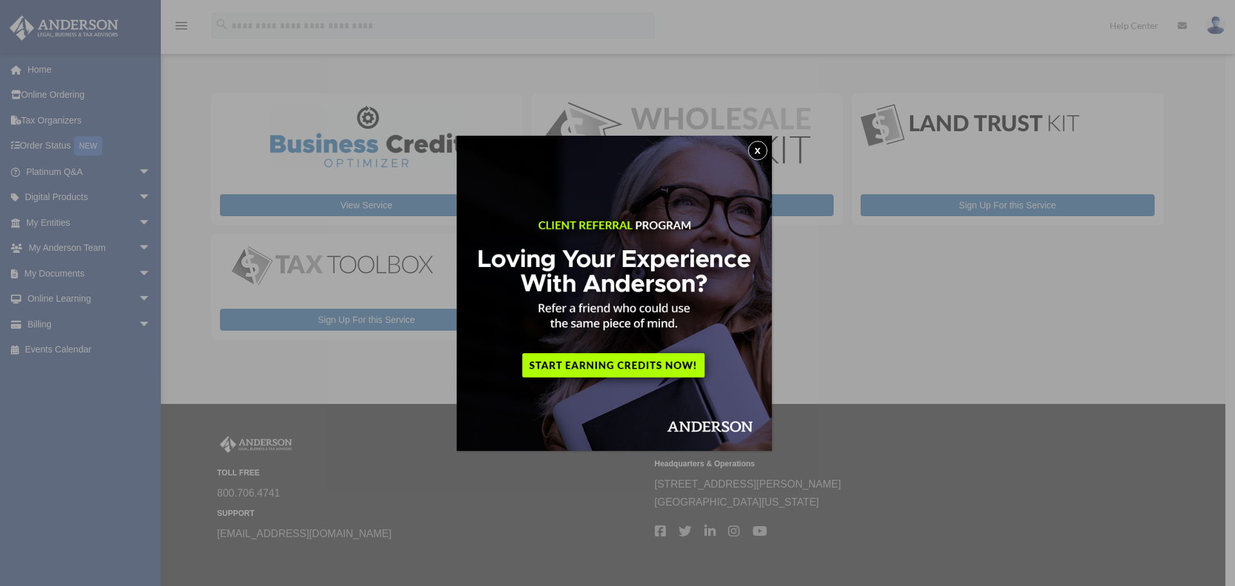
click at [759, 154] on button "x" at bounding box center [757, 150] width 19 height 19
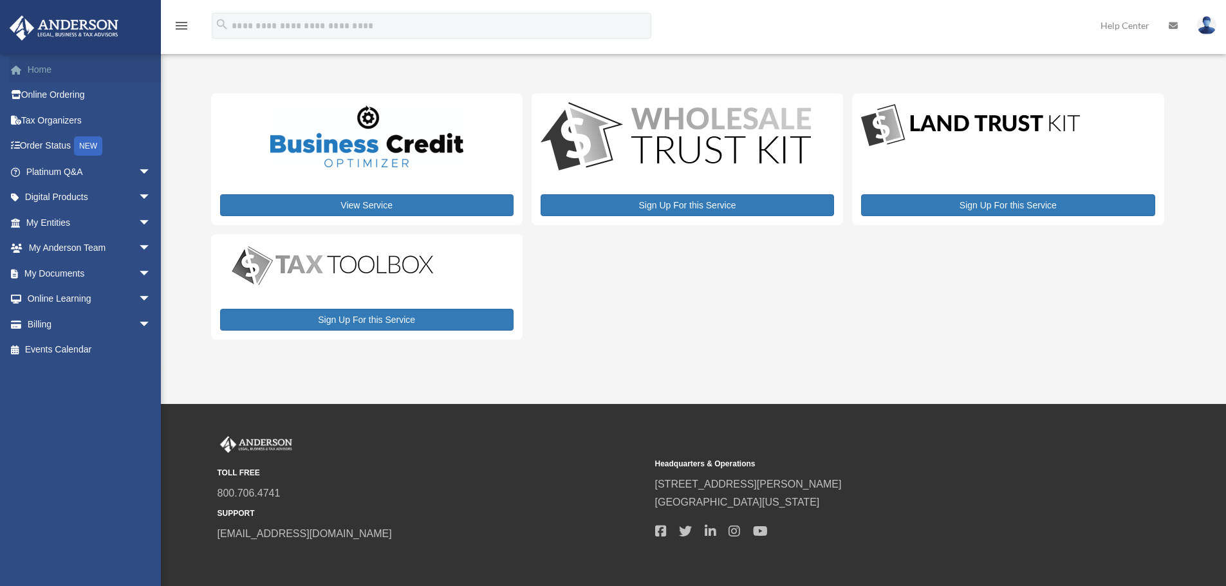
click at [48, 73] on link "Home" at bounding box center [89, 70] width 161 height 26
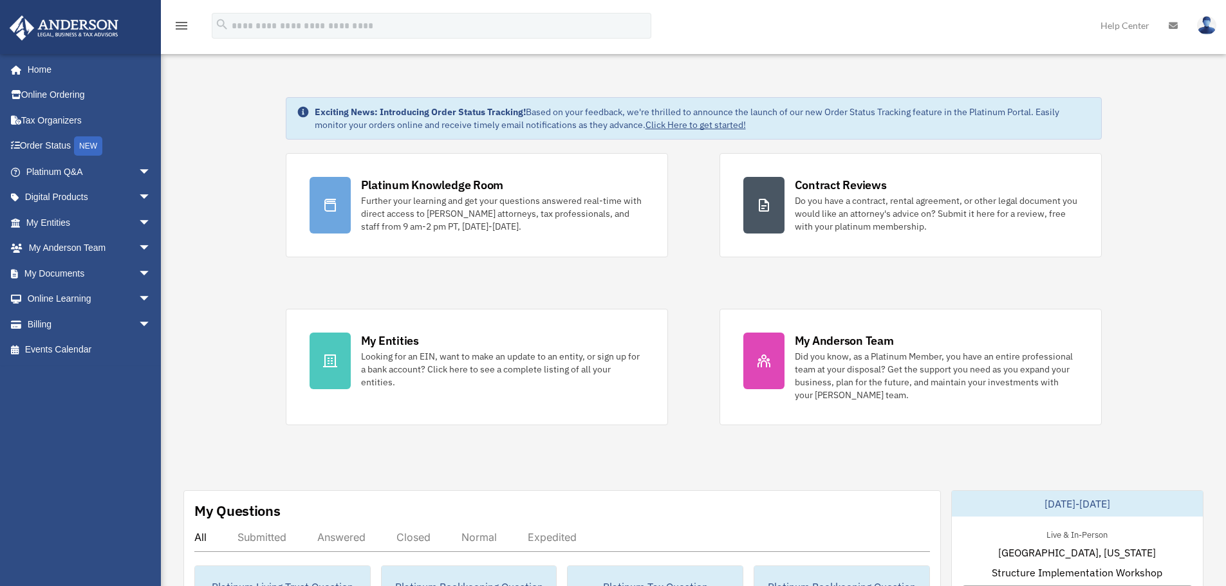
click at [1175, 27] on icon at bounding box center [1172, 25] width 9 height 9
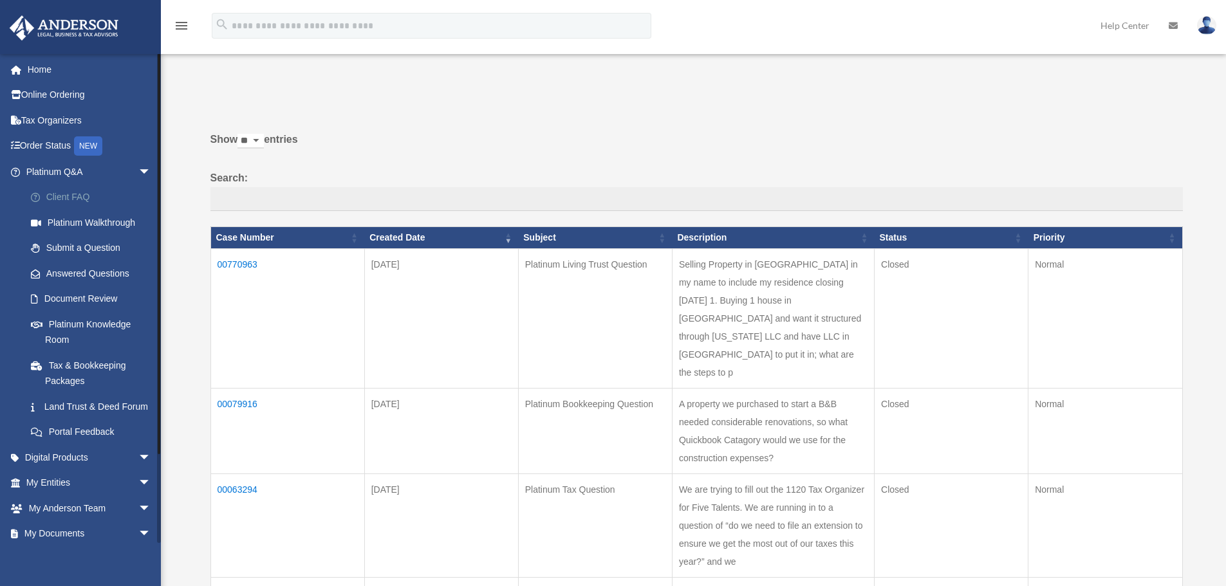
click at [76, 197] on link "Client FAQ" at bounding box center [94, 198] width 152 height 26
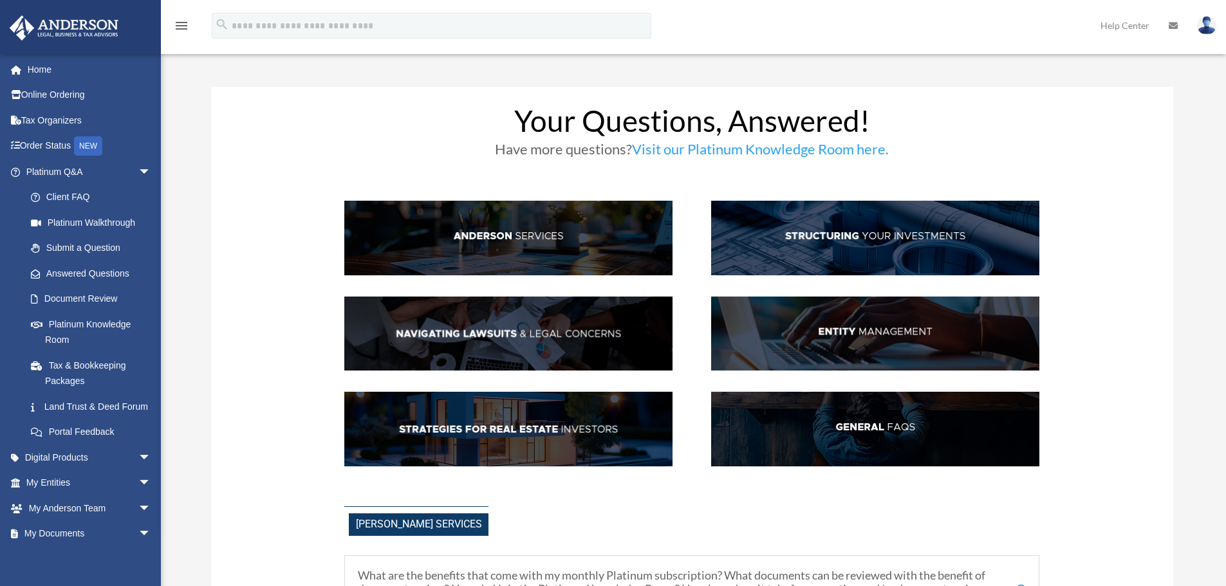
click at [852, 426] on img at bounding box center [875, 429] width 328 height 75
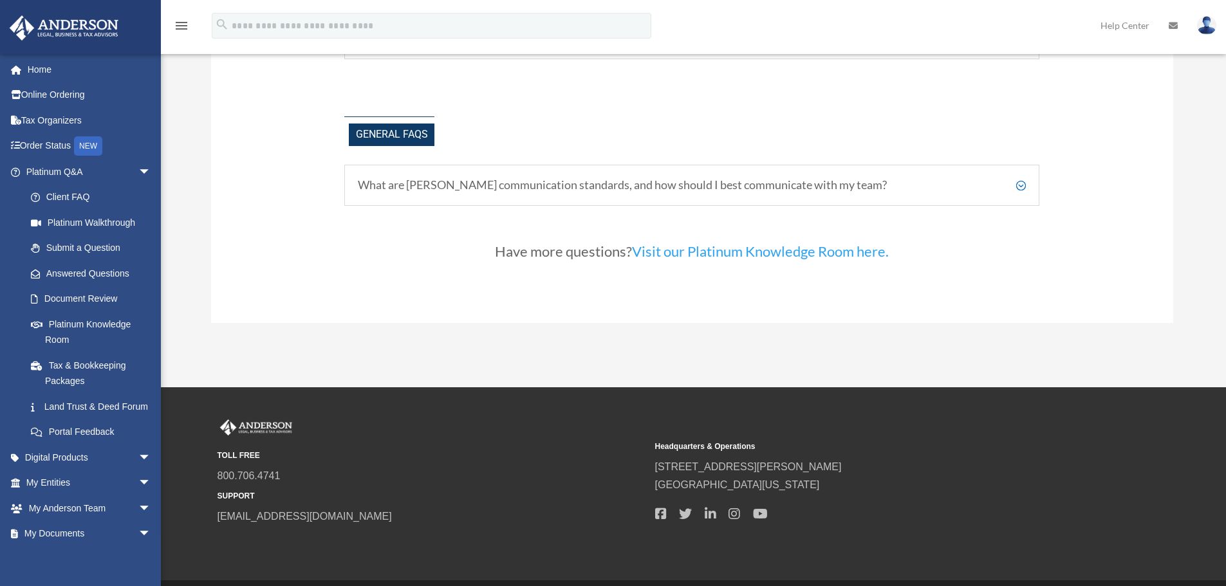
scroll to position [2851, 0]
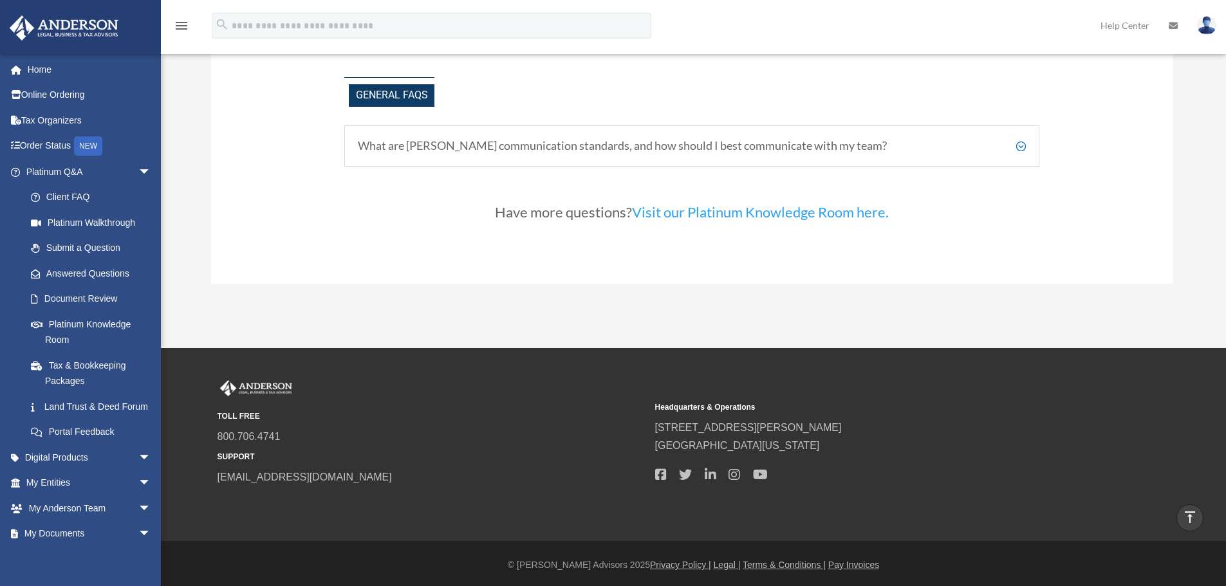
click at [1020, 150] on h5 "What are [PERSON_NAME] communication standards, and how should I best communica…" at bounding box center [692, 146] width 668 height 14
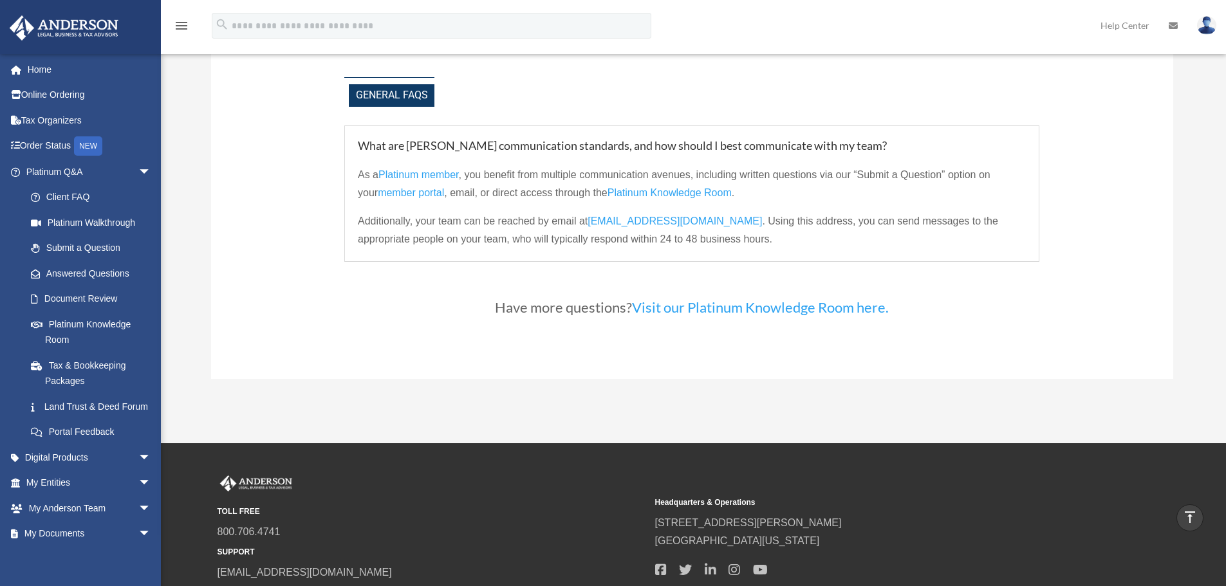
scroll to position [2850, 0]
click at [700, 224] on span "[EMAIL_ADDRESS][DOMAIN_NAME]" at bounding box center [674, 221] width 174 height 11
